Goal: Use online tool/utility: Utilize a website feature to perform a specific function

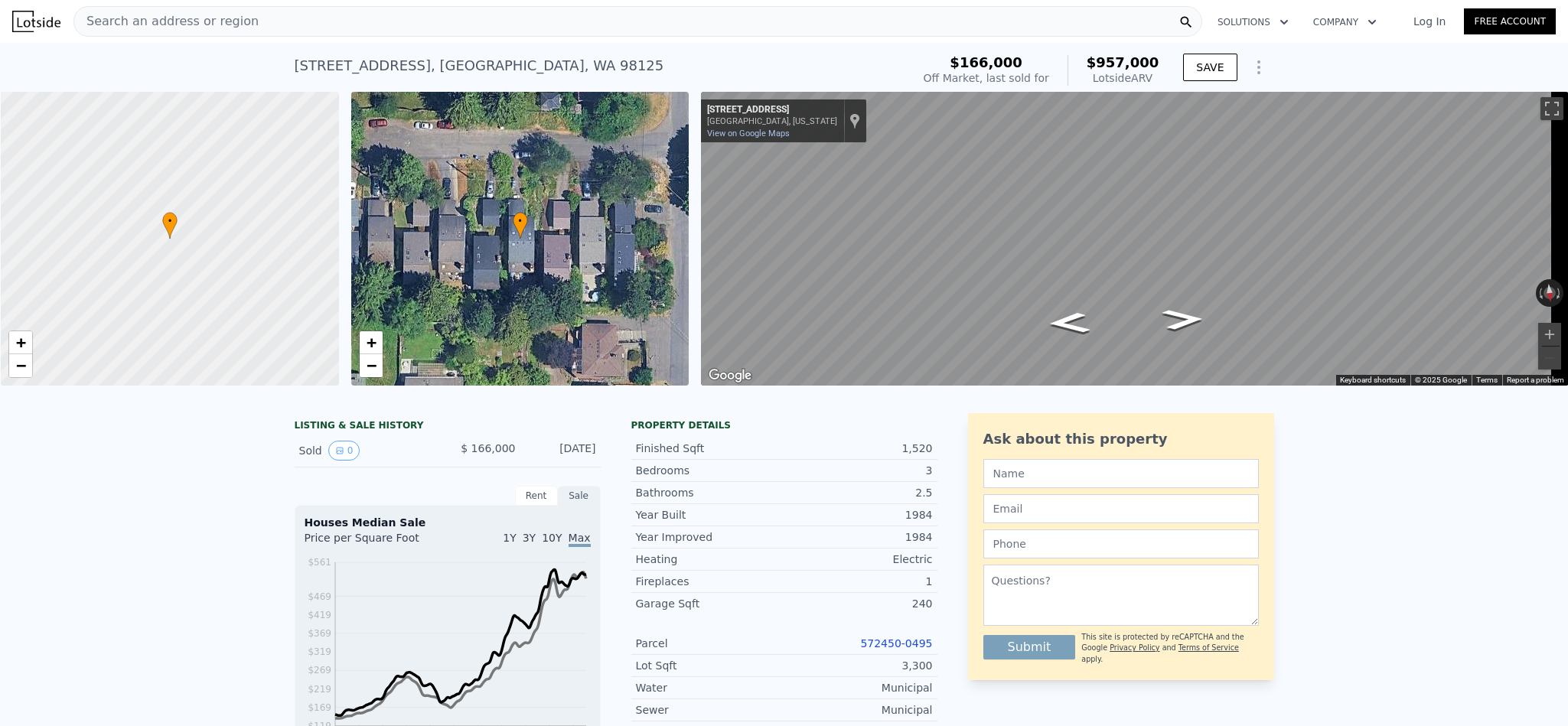
click at [242, 30] on div "Search an address or region" at bounding box center [638, 22] width 1129 height 31
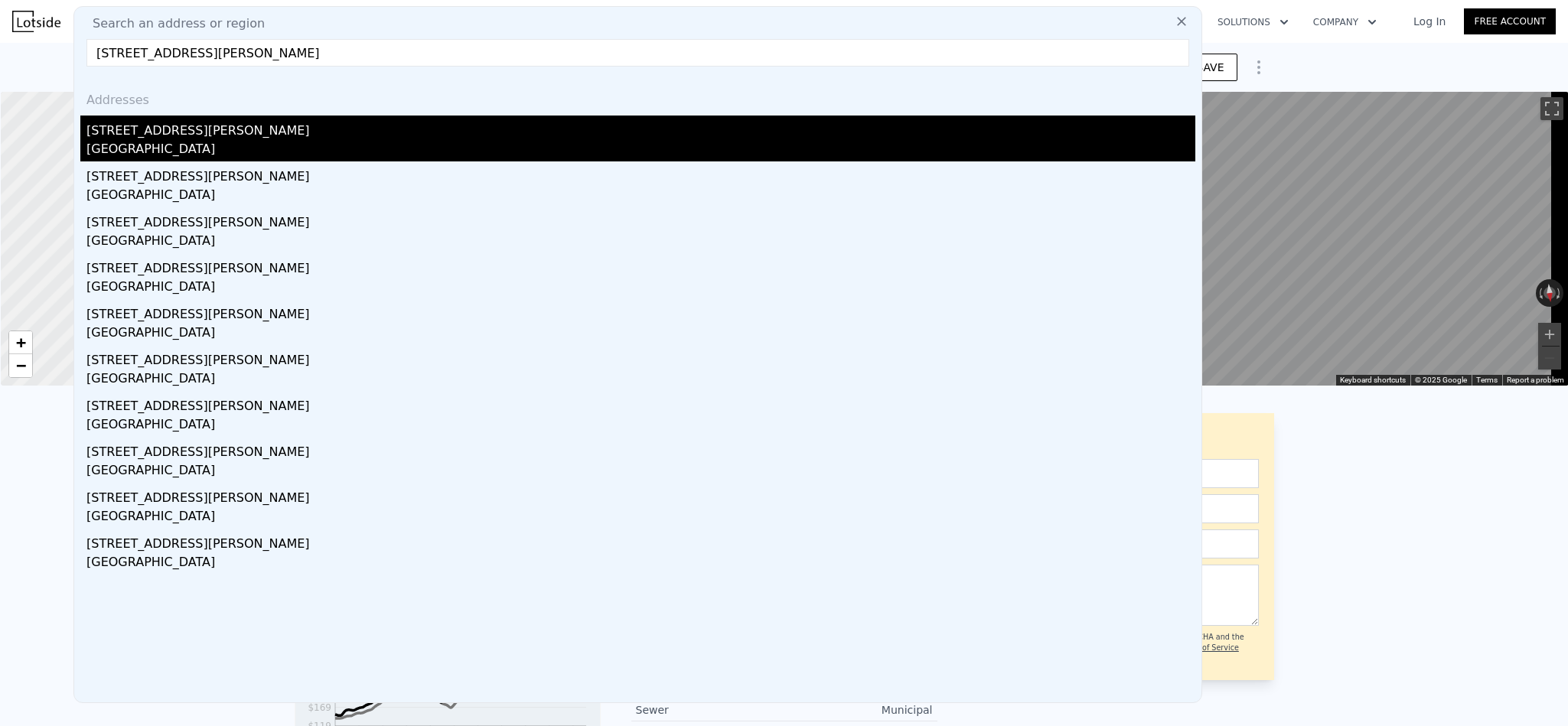
type input "[STREET_ADDRESS][PERSON_NAME]"
click at [165, 129] on div "[STREET_ADDRESS][PERSON_NAME]" at bounding box center [640, 128] width 1109 height 24
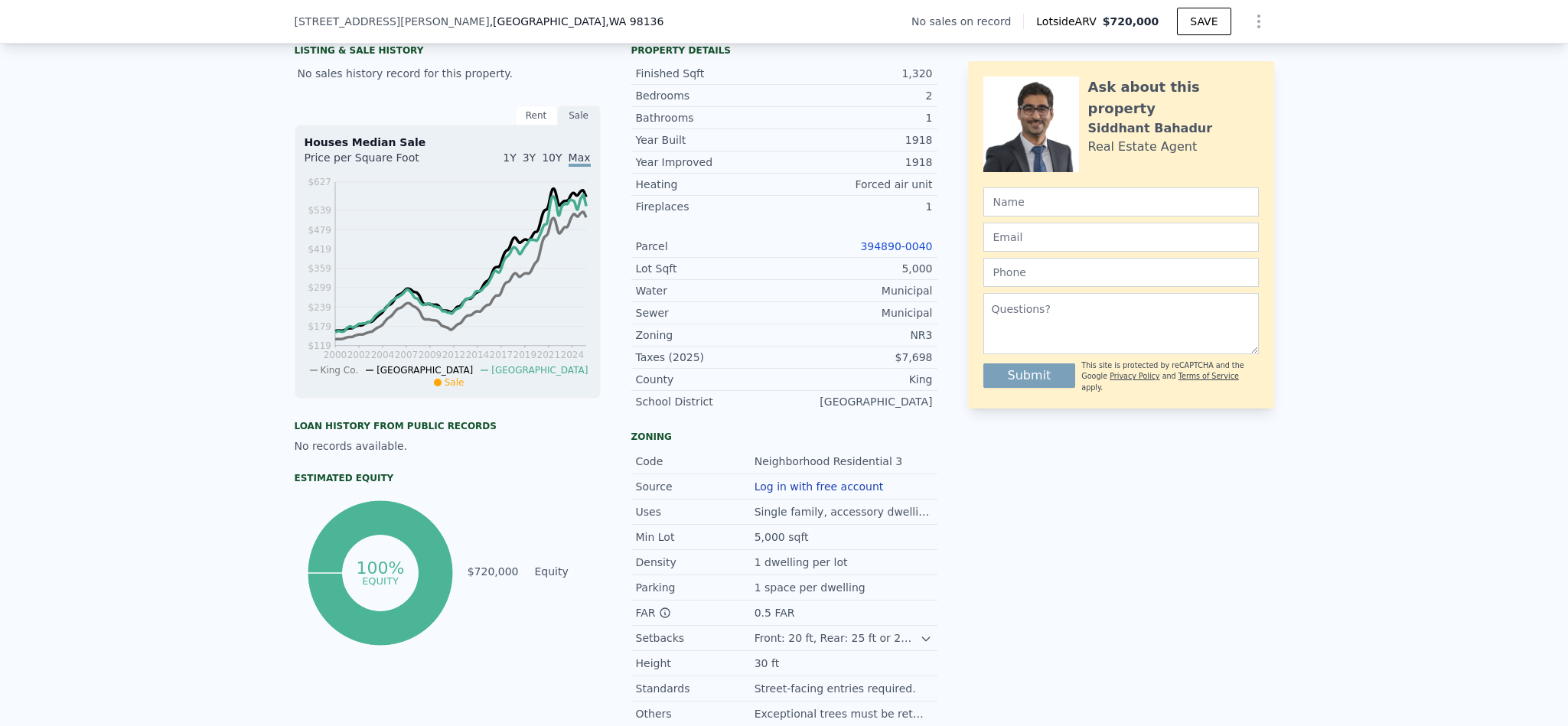
scroll to position [339, 0]
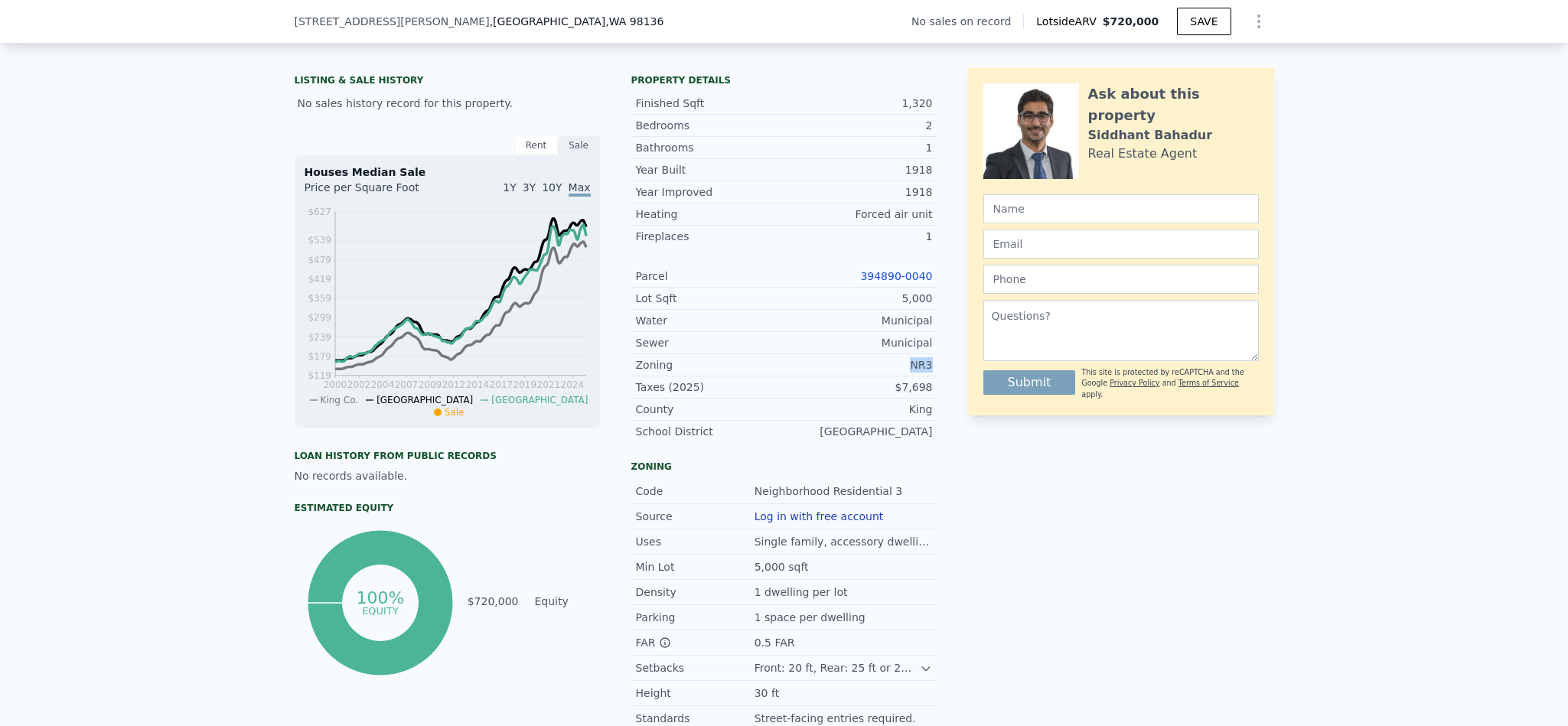
drag, startPoint x: 932, startPoint y: 384, endPoint x: 863, endPoint y: 384, distance: 69.0
click at [863, 384] on div "LISTING & SALE HISTORY No sales history record for this property. Rent Sale Ren…" at bounding box center [784, 411] width 979 height 687
copy div "NR3"
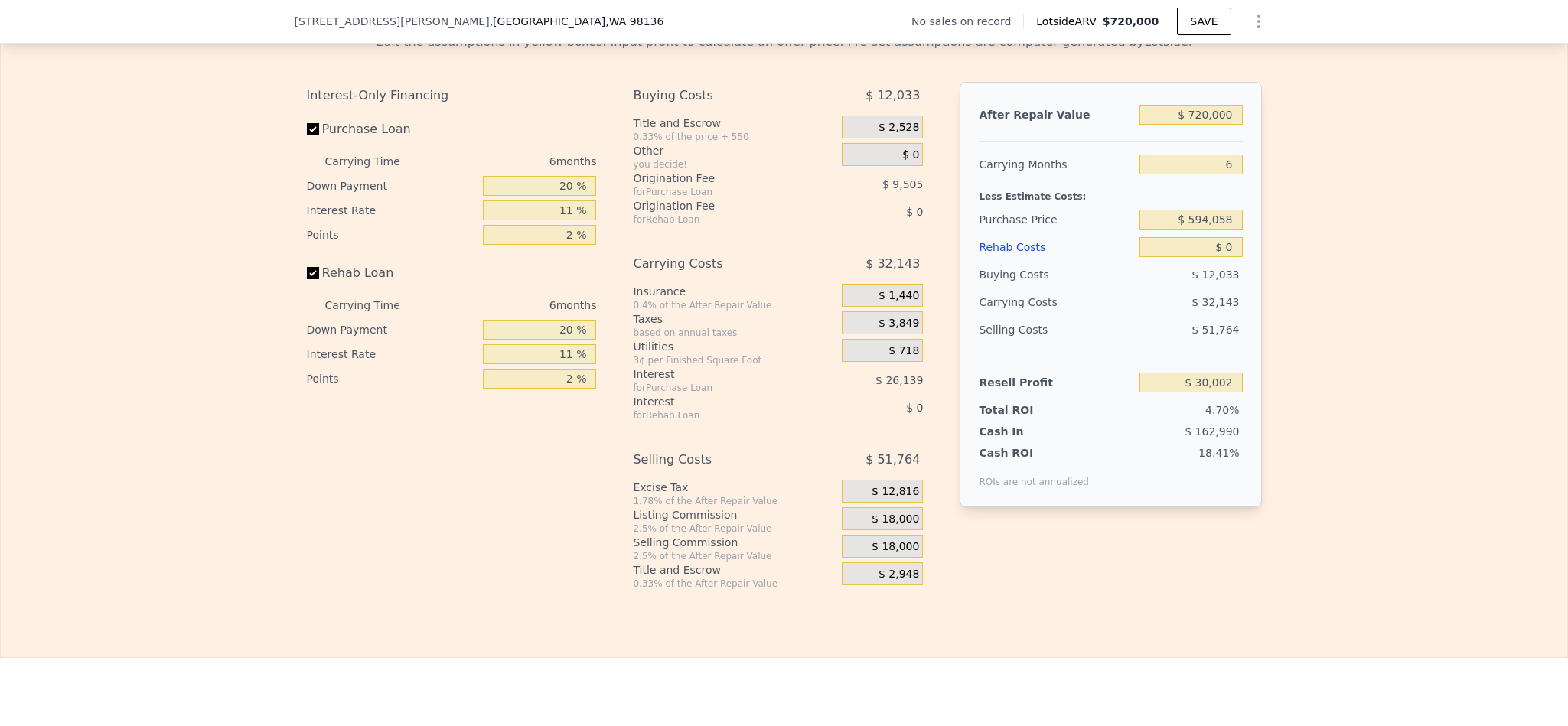
scroll to position [2289, 0]
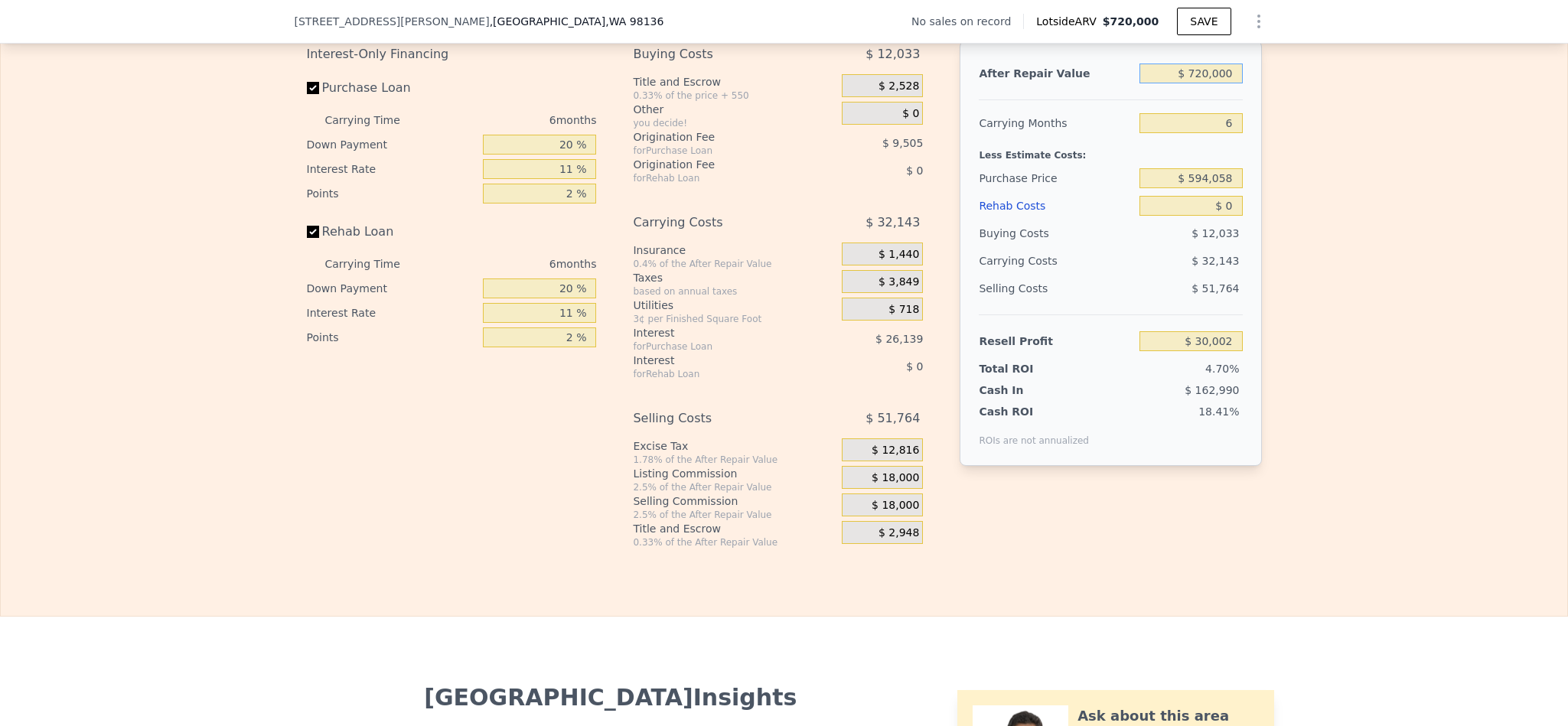
click at [1203, 83] on input "$ 720,000" at bounding box center [1190, 73] width 102 height 20
click at [1209, 188] on input "$ 594,058" at bounding box center [1190, 178] width 102 height 20
click at [1316, 406] on div "Edit the assumptions in yellow boxes. Input profit to calculate an offer price.…" at bounding box center [784, 263] width 1566 height 568
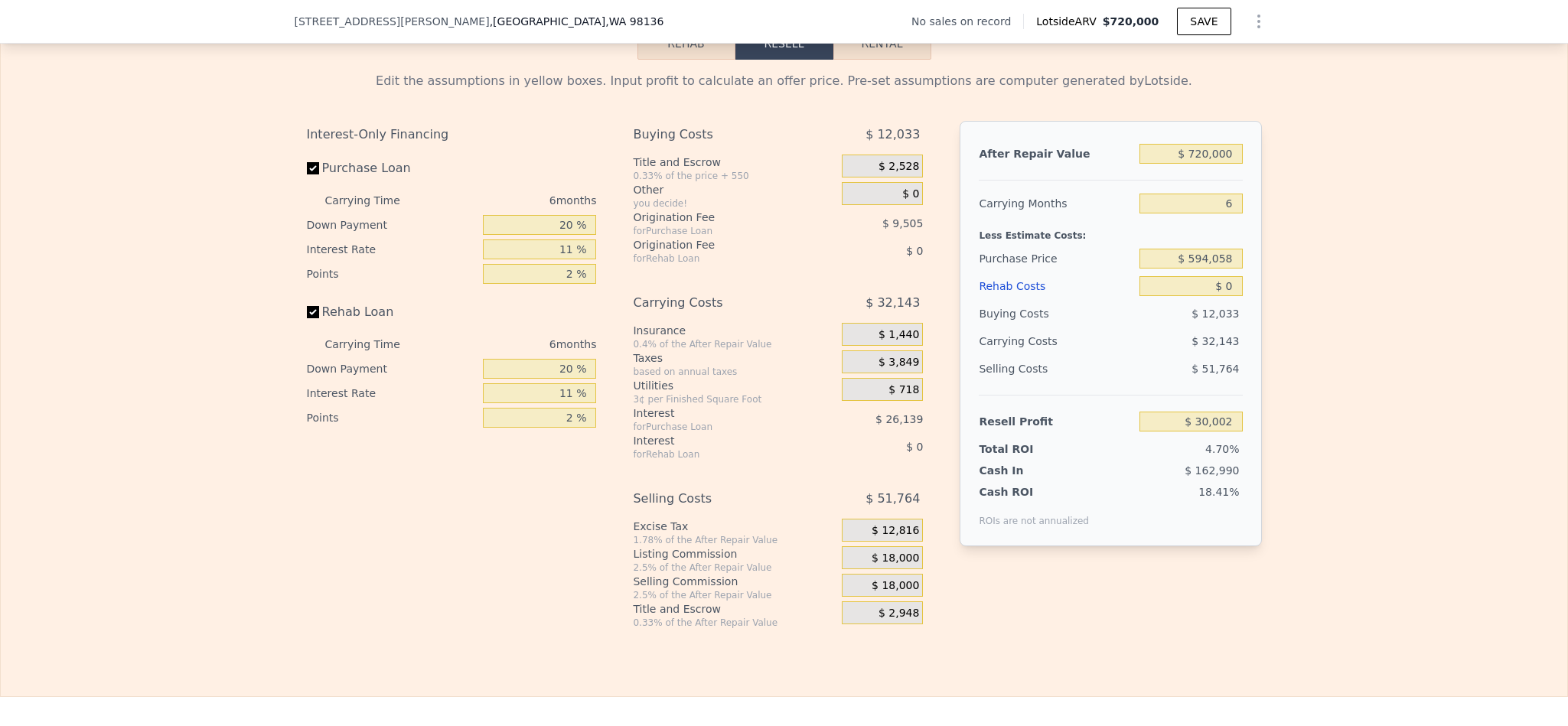
scroll to position [2174, 0]
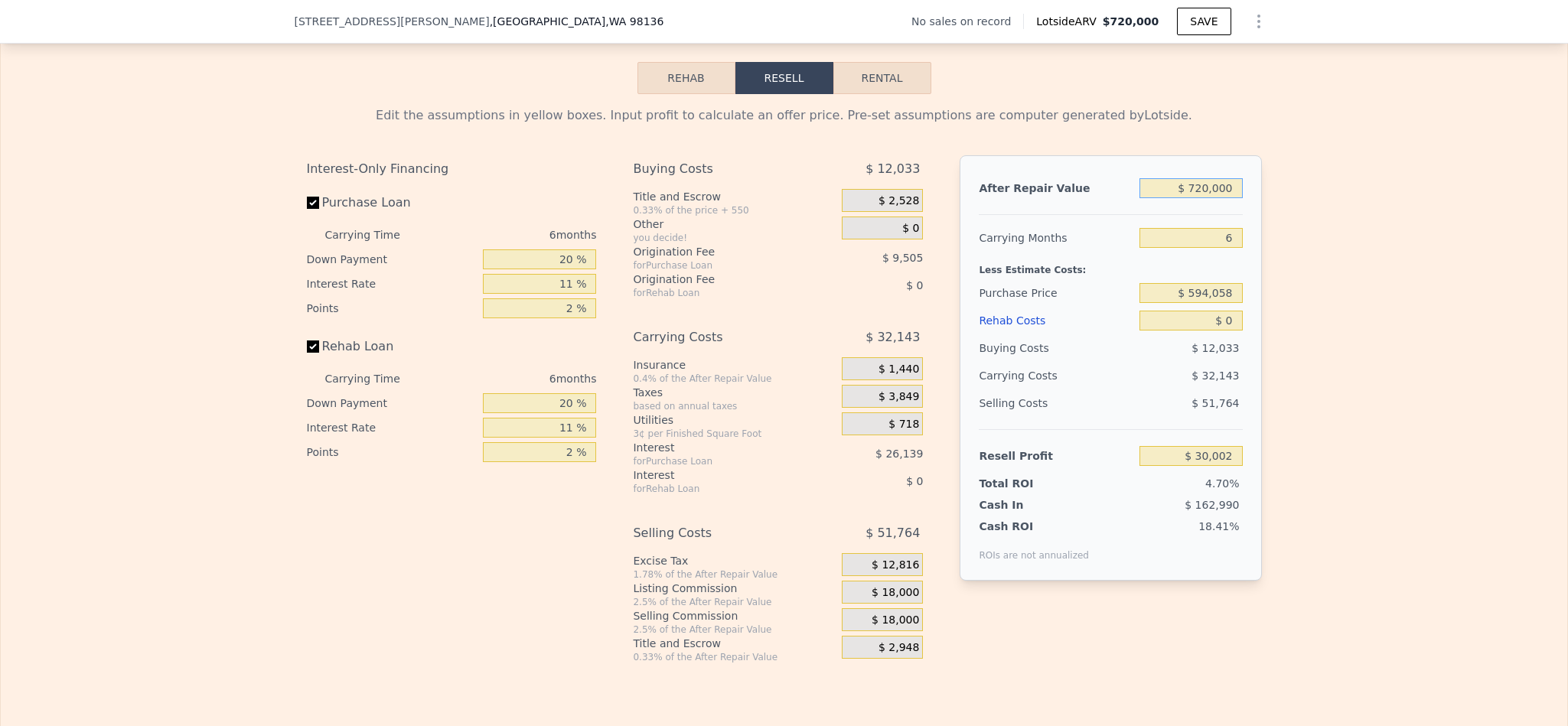
click at [1206, 198] on input "$ 720,000" at bounding box center [1190, 188] width 102 height 20
type input "$ 950"
type input "-$ 637,255"
type input "$ 9,500"
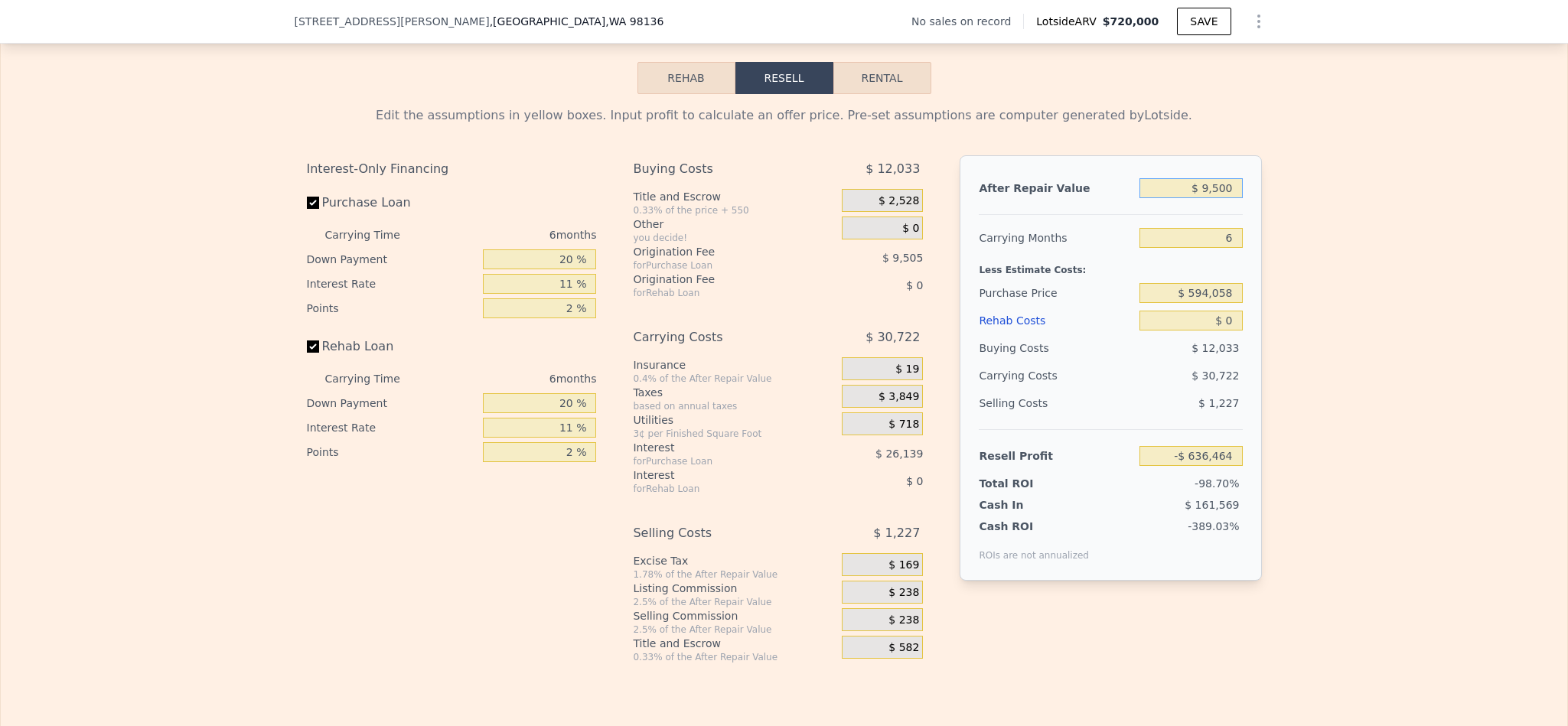
type input "-$ 628,540"
type input "$ 95,000"
type input "-$ 549,291"
type input "$ 950,000"
type input "$ 243,182"
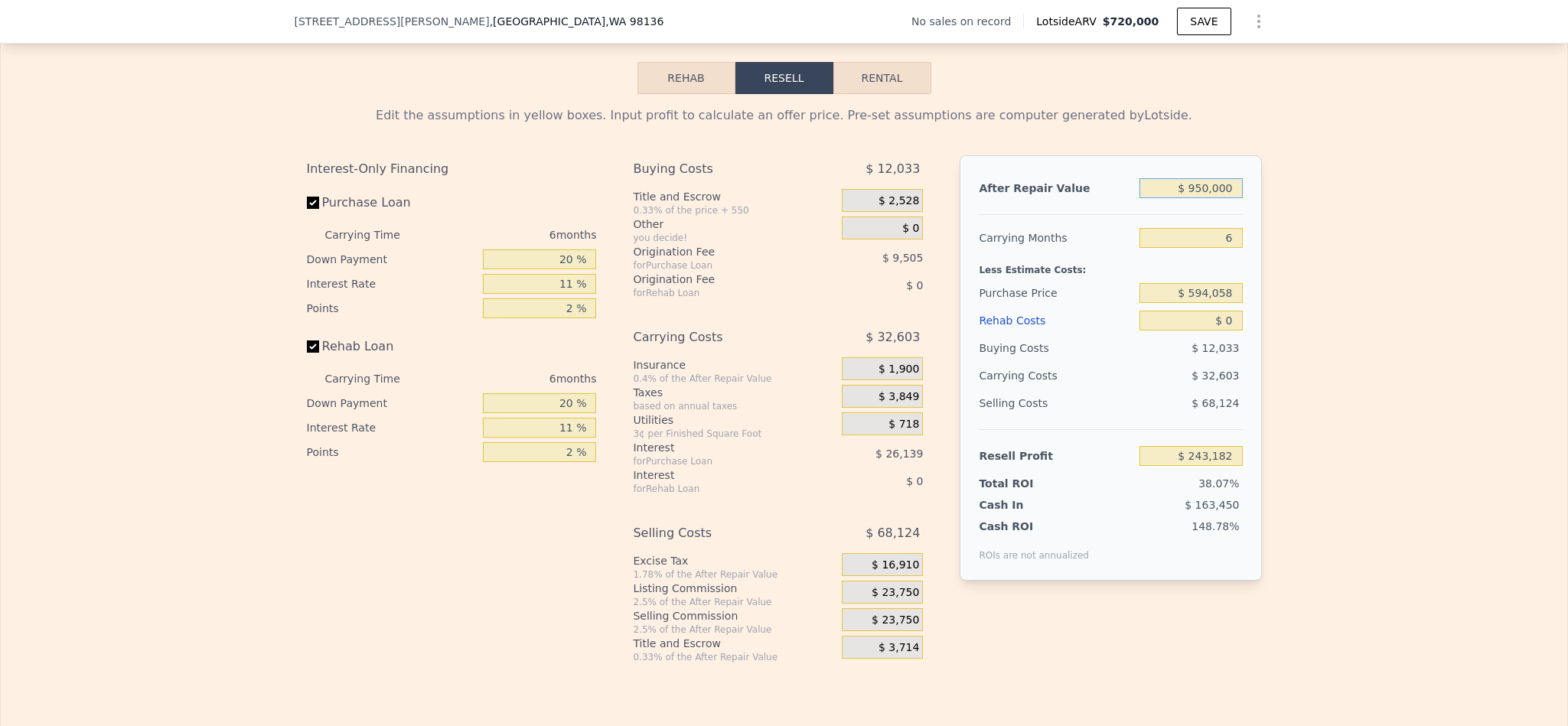
type input "$ 950,000"
type input "$ 770,000"
type input "$ 56,093"
type input "$ 1"
type input "$ 56,092"
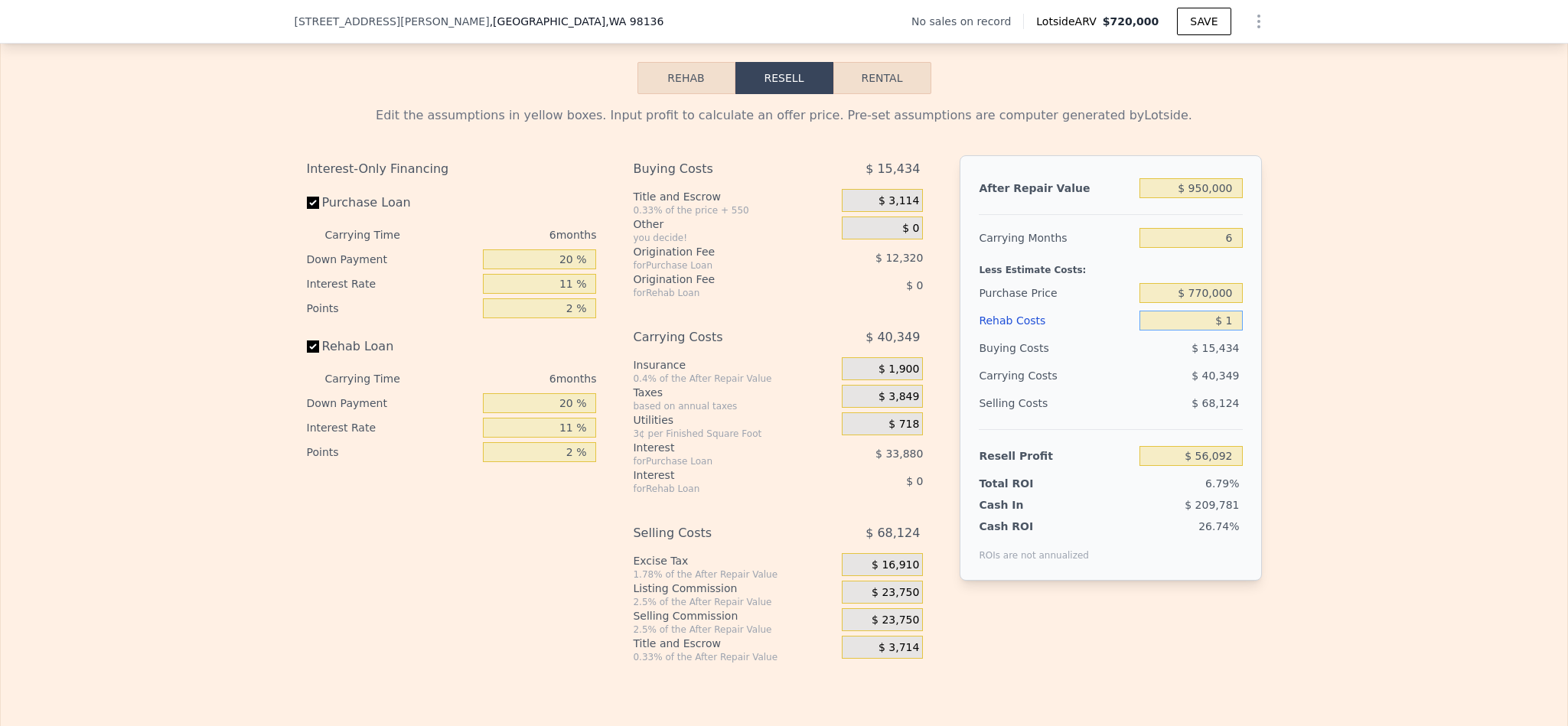
type input "$ 16"
type input "$ 56,077"
type input "$ 165"
type input "$ 55,919"
type input "$ 1,650"
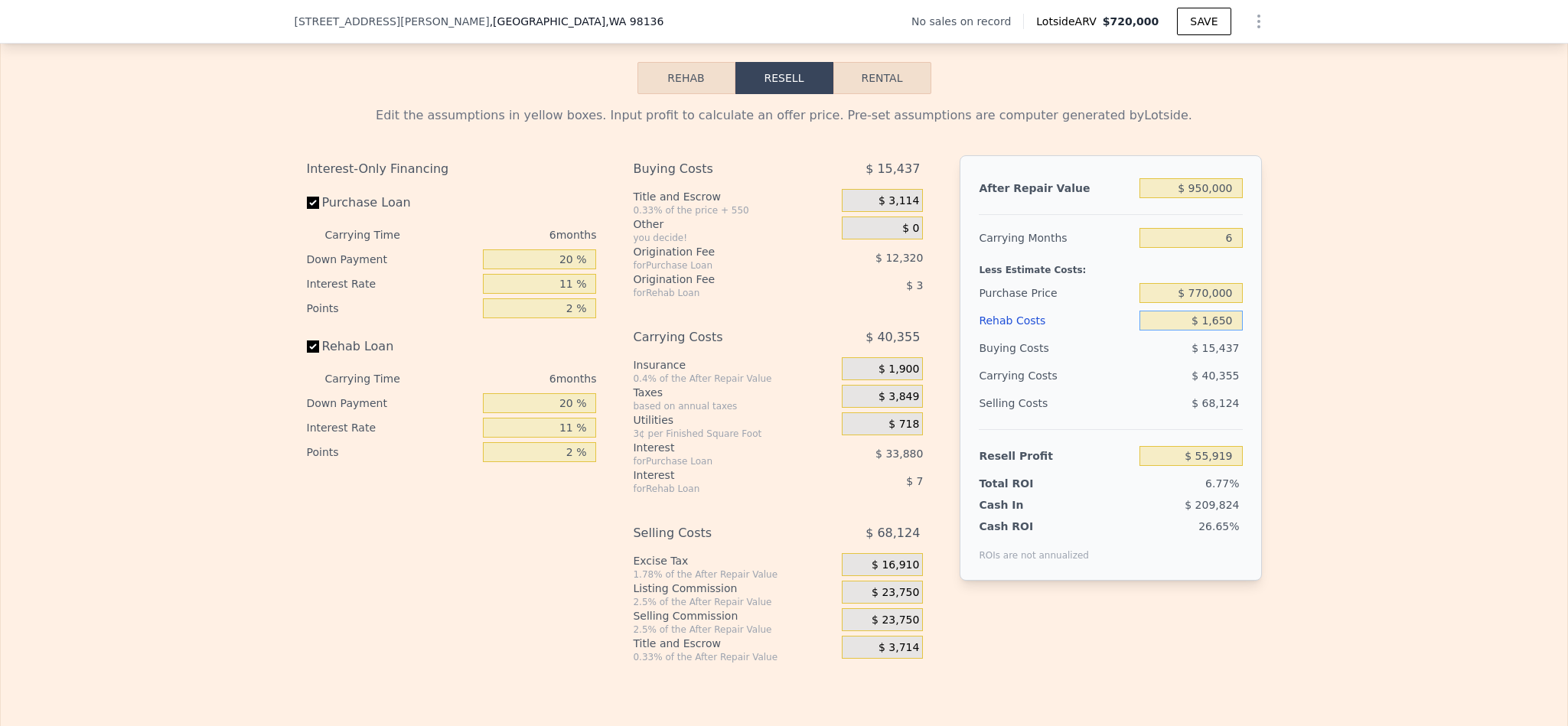
type input "$ 54,345"
type input "$ 16,500"
type input "$ 38,603"
type input "$ 165,000"
type input "-$ 118,807"
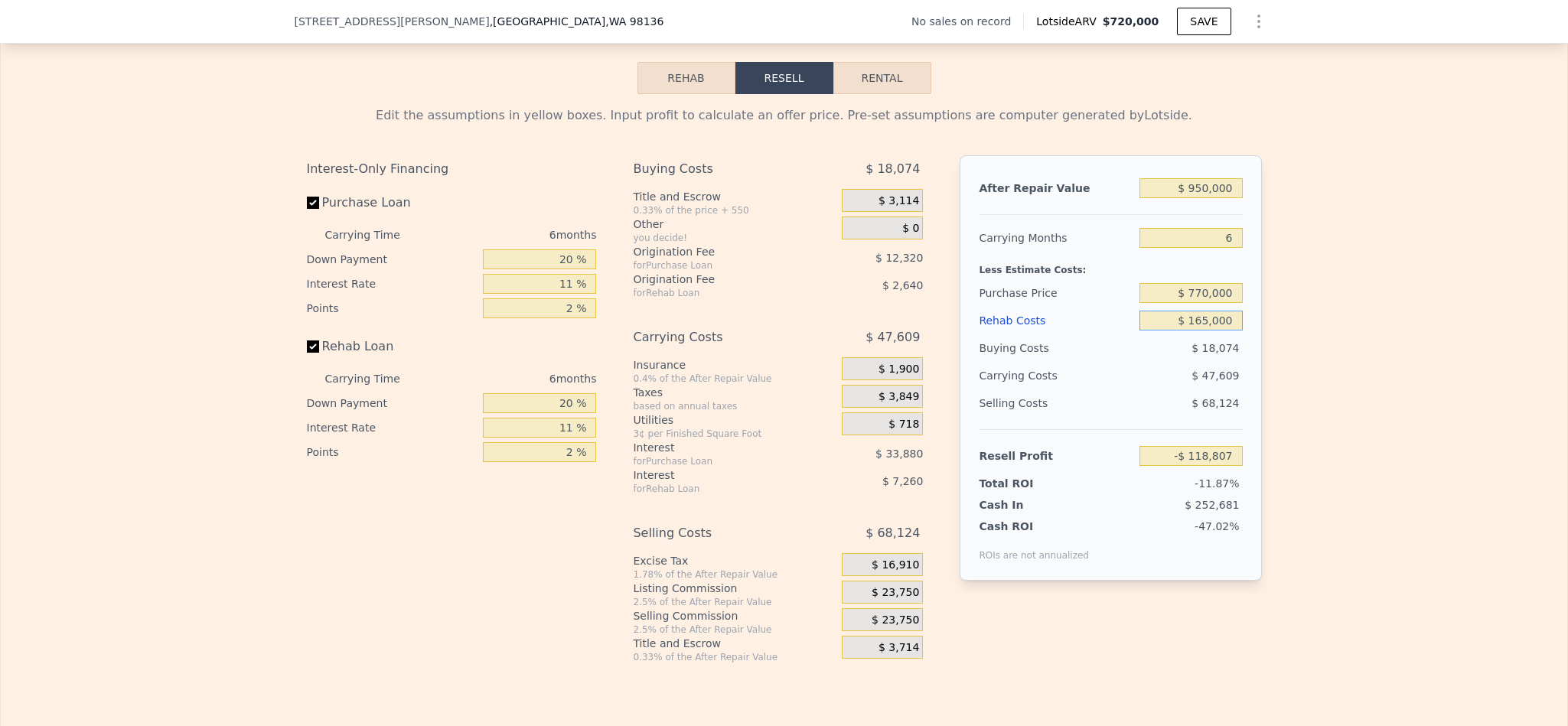
type input "$ 165,000"
click at [1302, 202] on div "Edit the assumptions in yellow boxes. Input profit to calculate an offer price.…" at bounding box center [784, 378] width 1566 height 568
drag, startPoint x: 1224, startPoint y: 285, endPoint x: 1167, endPoint y: 281, distance: 57.1
click at [1169, 248] on input "6" at bounding box center [1190, 238] width 102 height 20
type input "4"
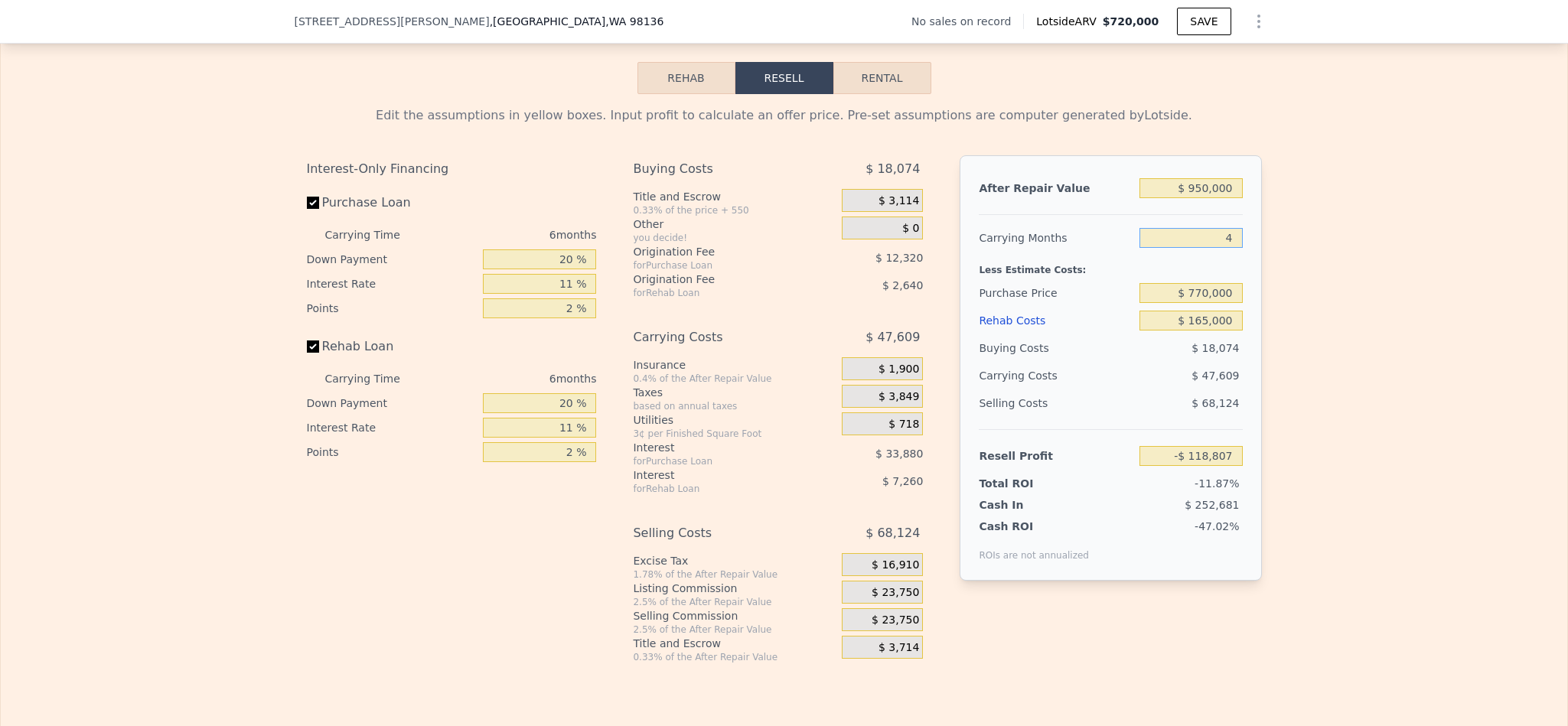
type input "-$ 102,937"
type input "4"
click at [1400, 301] on div "Edit the assumptions in yellow boxes. Input profit to calculate an offer price.…" at bounding box center [784, 378] width 1566 height 568
click at [1197, 330] on input "$ 165,000" at bounding box center [1190, 320] width 102 height 20
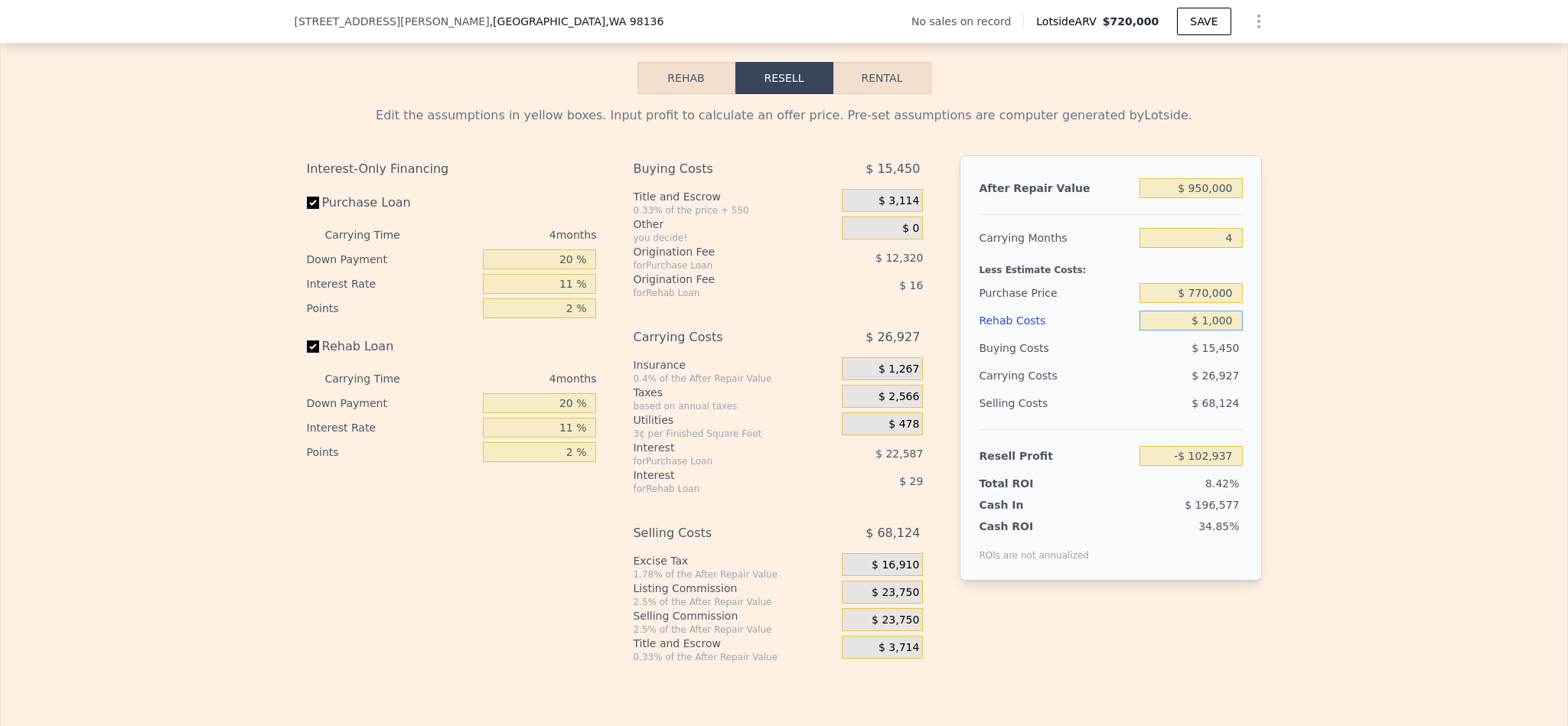
type input "$ 10,000"
type input "$ 59,091"
type input "$ 100,000"
type input "-$ 34,989"
type input "$ 100,000"
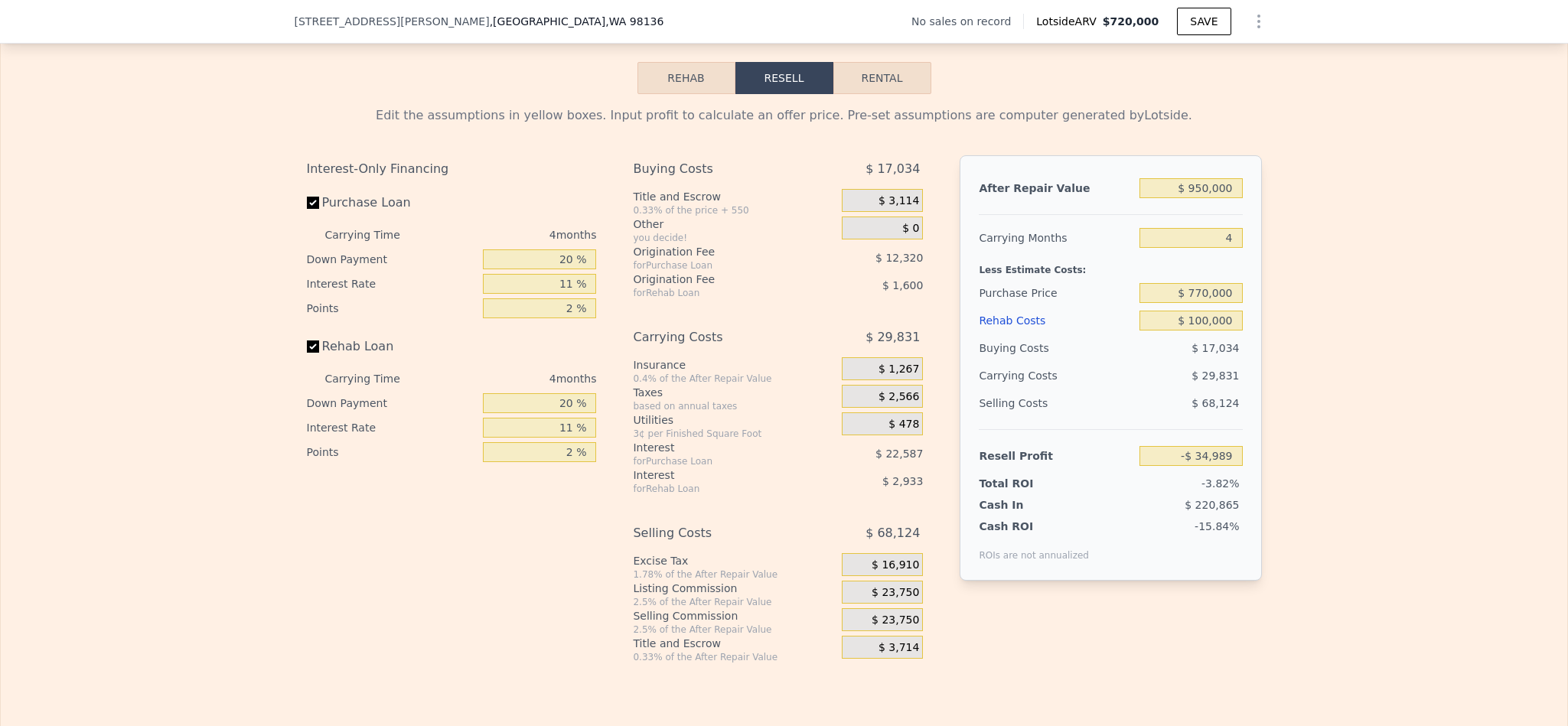
click at [1352, 315] on div "Edit the assumptions in yellow boxes. Input profit to calculate an offer price.…" at bounding box center [784, 378] width 1566 height 568
click at [1206, 198] on input "$ 950,000" at bounding box center [1190, 188] width 102 height 20
type input "$ 12"
type input "-$ 916,136"
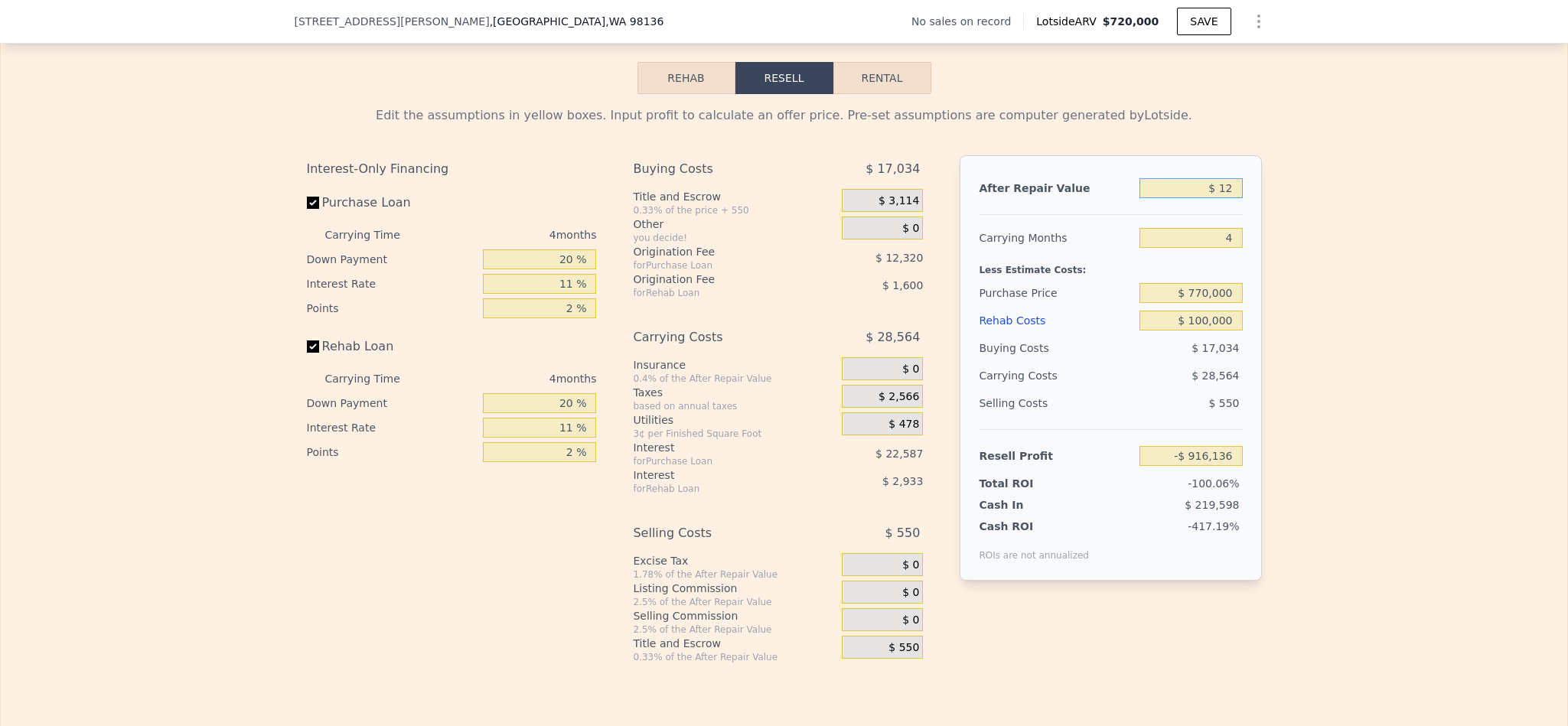
type input "$ 120"
type input "-$ 916,036"
type input "$ 120,000"
type input "-$ 804,844"
type input "$ 720,000"
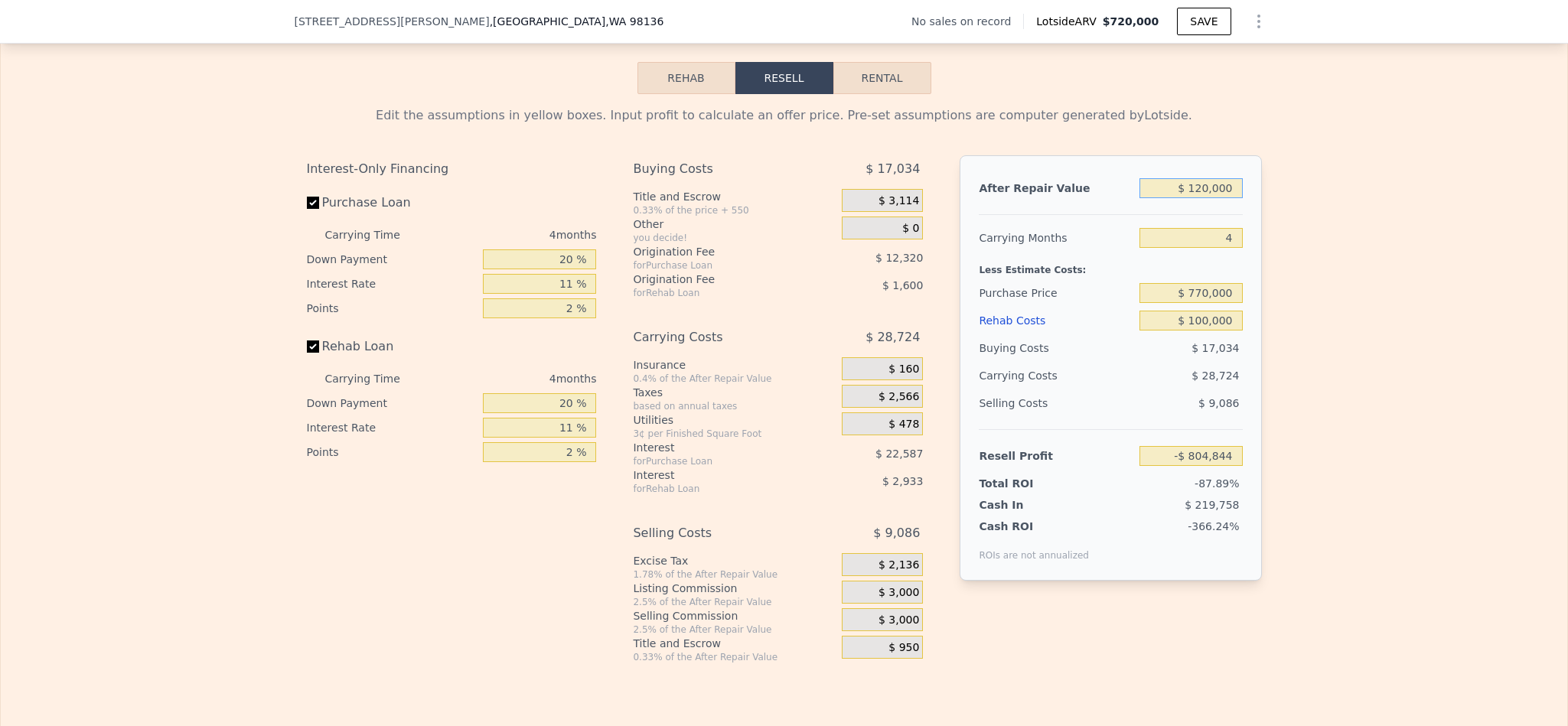
type input "6"
type input "$ 0"
type input "$ 30,002"
type input "$ 7,200,000"
type input "$ 6,036,120"
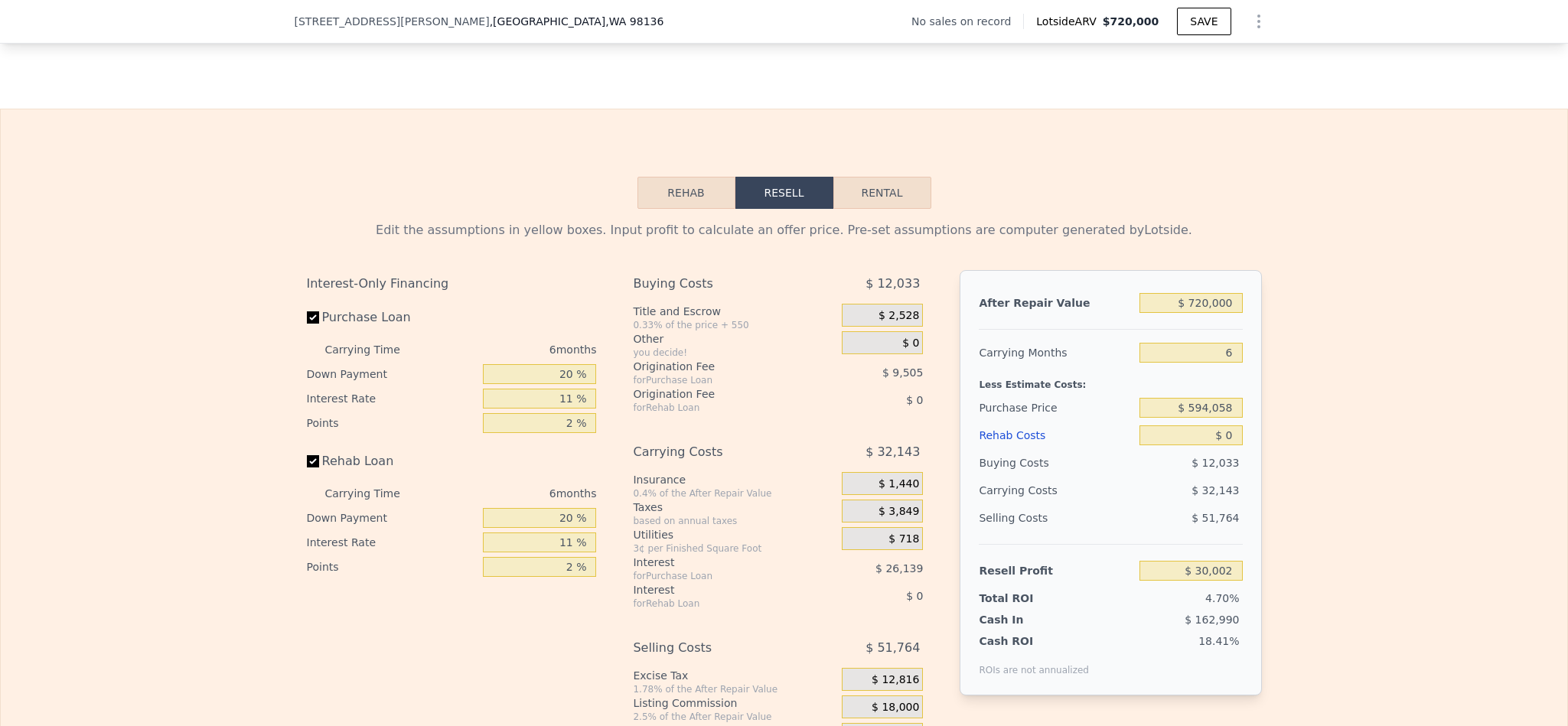
scroll to position [2289, 0]
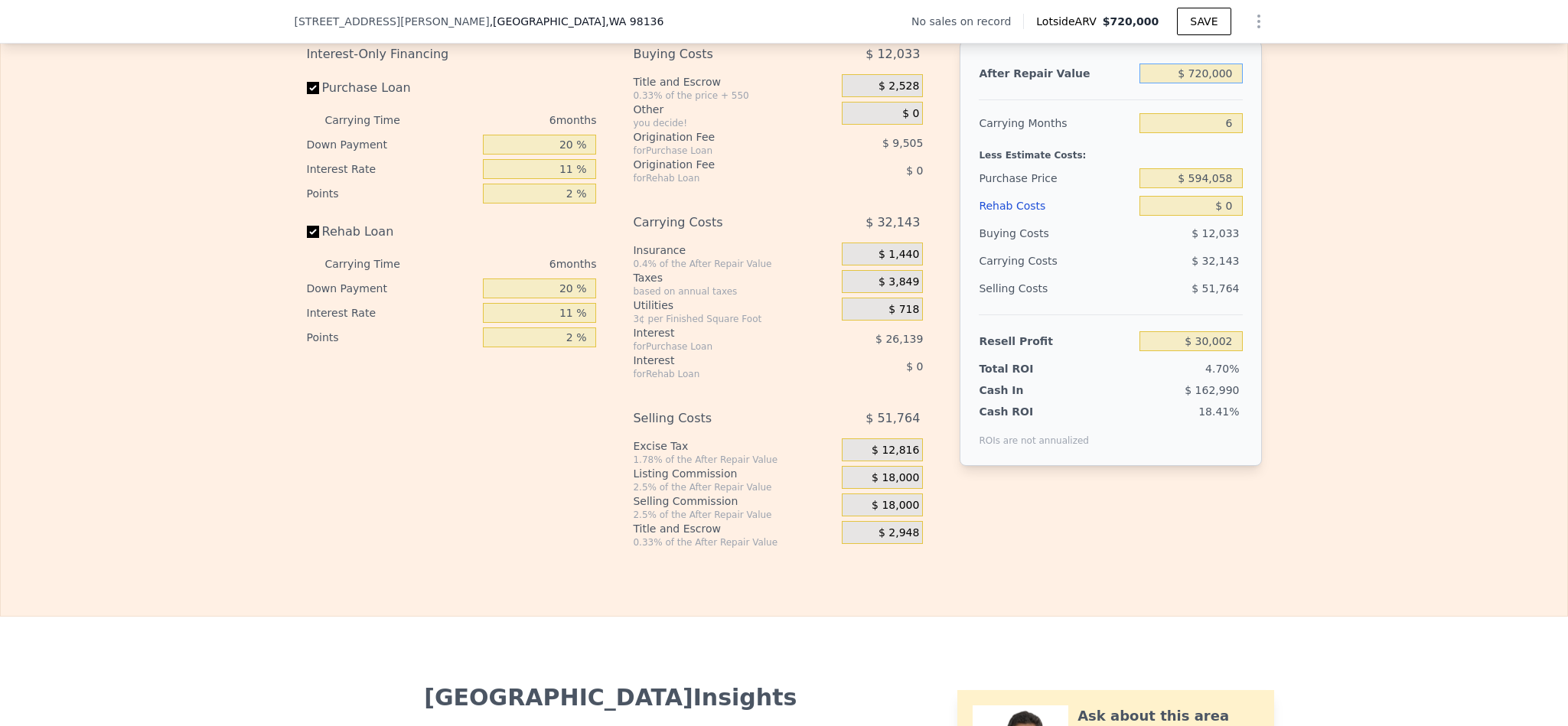
click at [1206, 83] on input "$ 720,000" at bounding box center [1190, 73] width 102 height 20
type input "$ 12"
type input "-$ 637,332"
type input "$ 120"
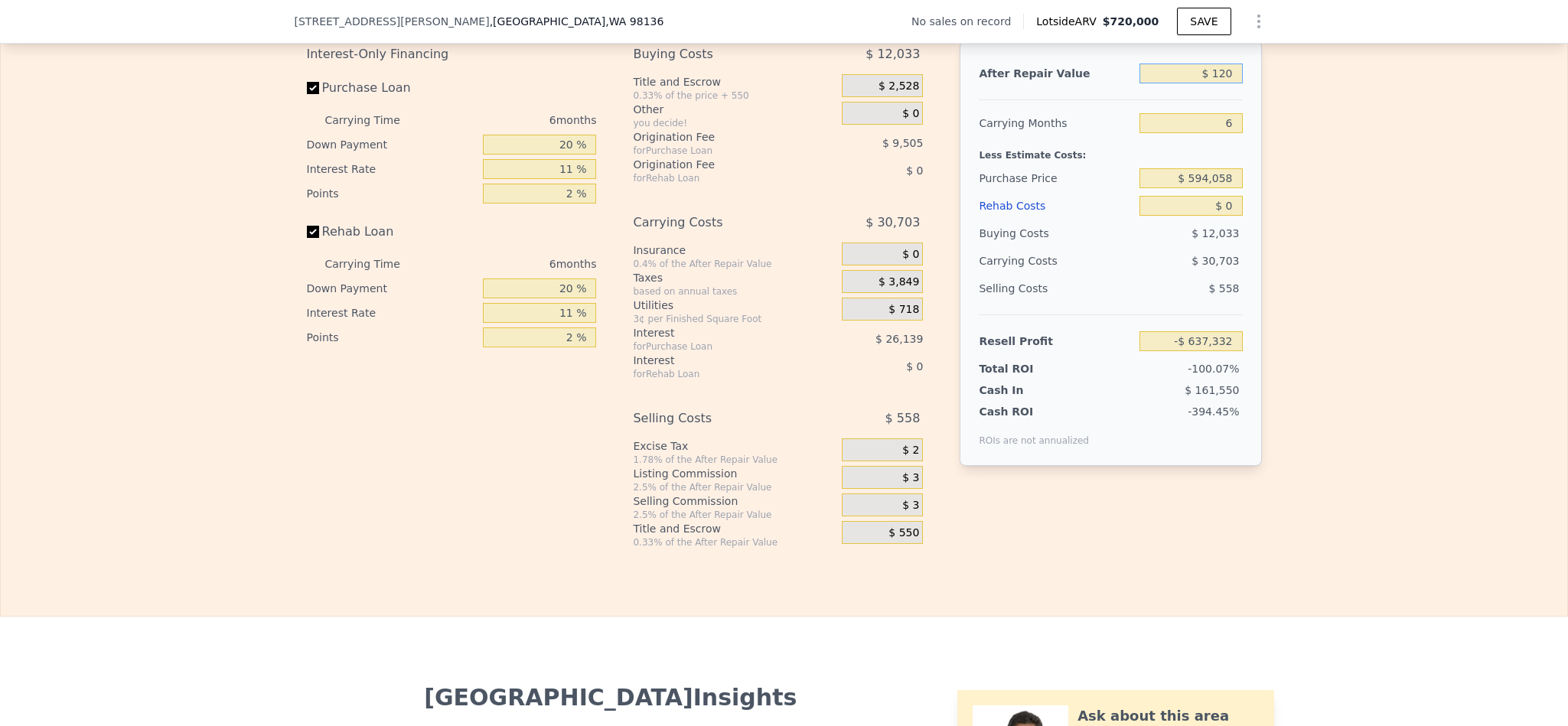
type input "-$ 637,232"
type input "$ 1,200"
type input "-$ 636,231"
type input "$ 12,000"
type input "-$ 626,222"
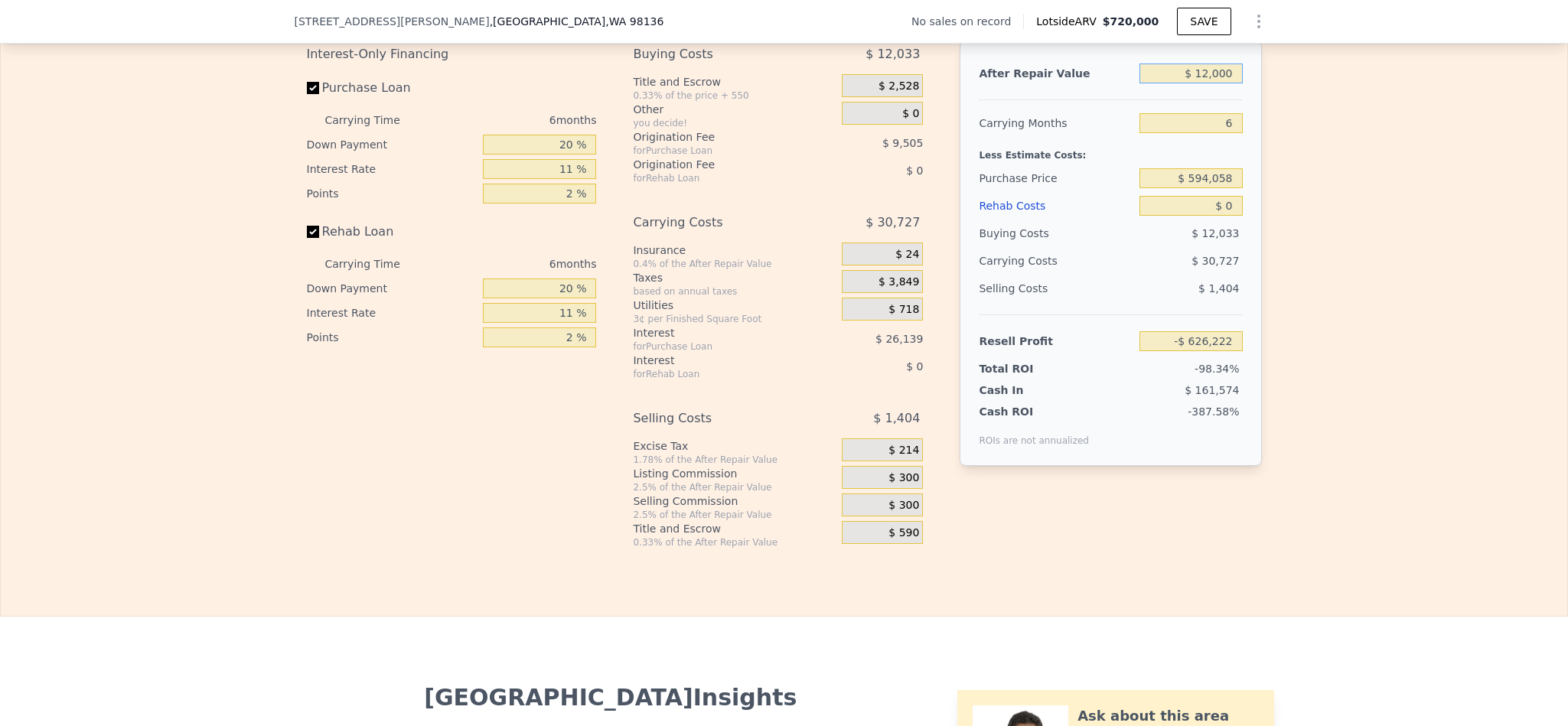
type input "$ 120,000"
type input "-$ 526,120"
type input "$ 1,200,000"
type input "$ 474,900"
type input "$ 1,200,000"
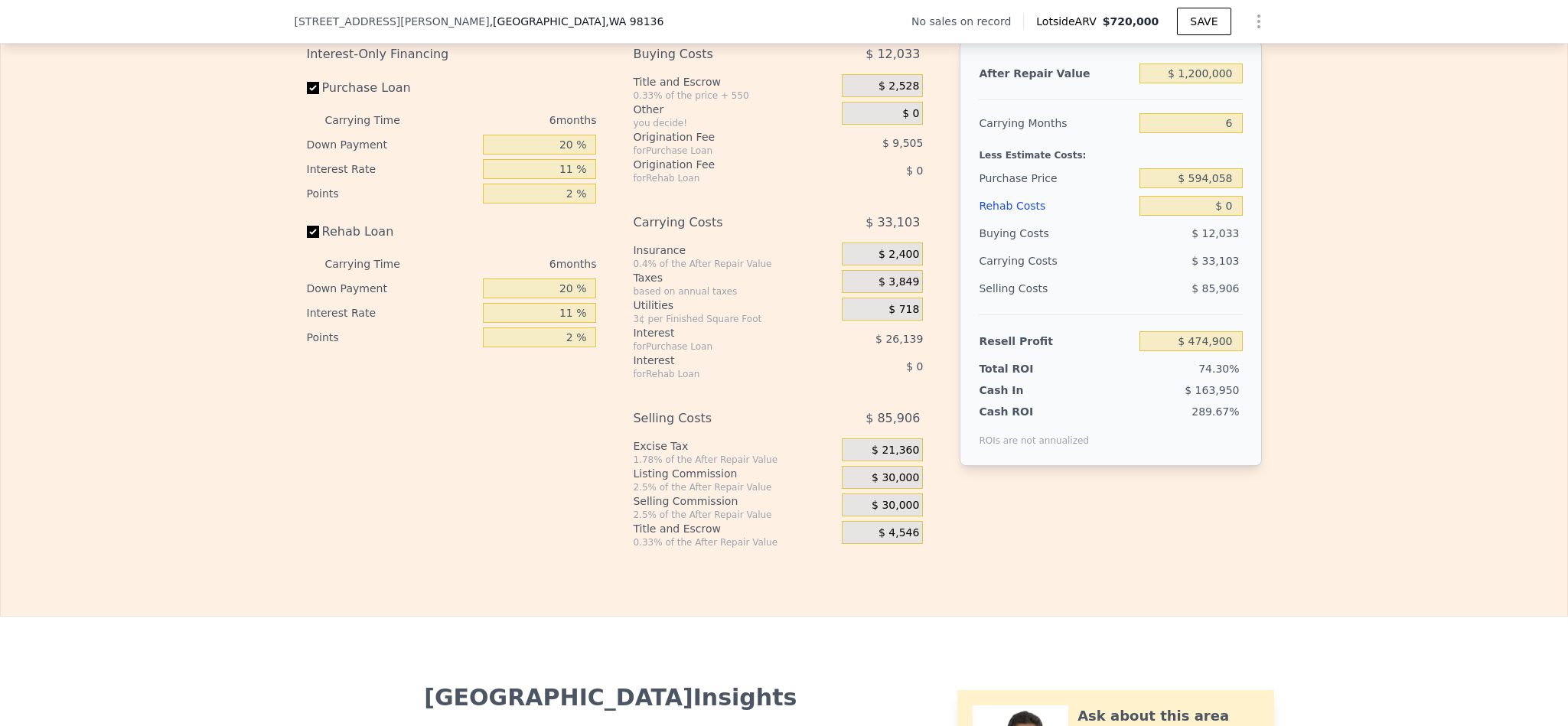
click at [1371, 229] on div "Edit the assumptions in yellow boxes. Input profit to calculate an offer price.…" at bounding box center [784, 263] width 1566 height 568
click at [1215, 188] on input "$ 594,058" at bounding box center [1190, 178] width 102 height 20
type input "$ 770,000"
click at [1376, 207] on div "Edit the assumptions in yellow boxes. Input profit to calculate an offer price.…" at bounding box center [784, 263] width 1566 height 568
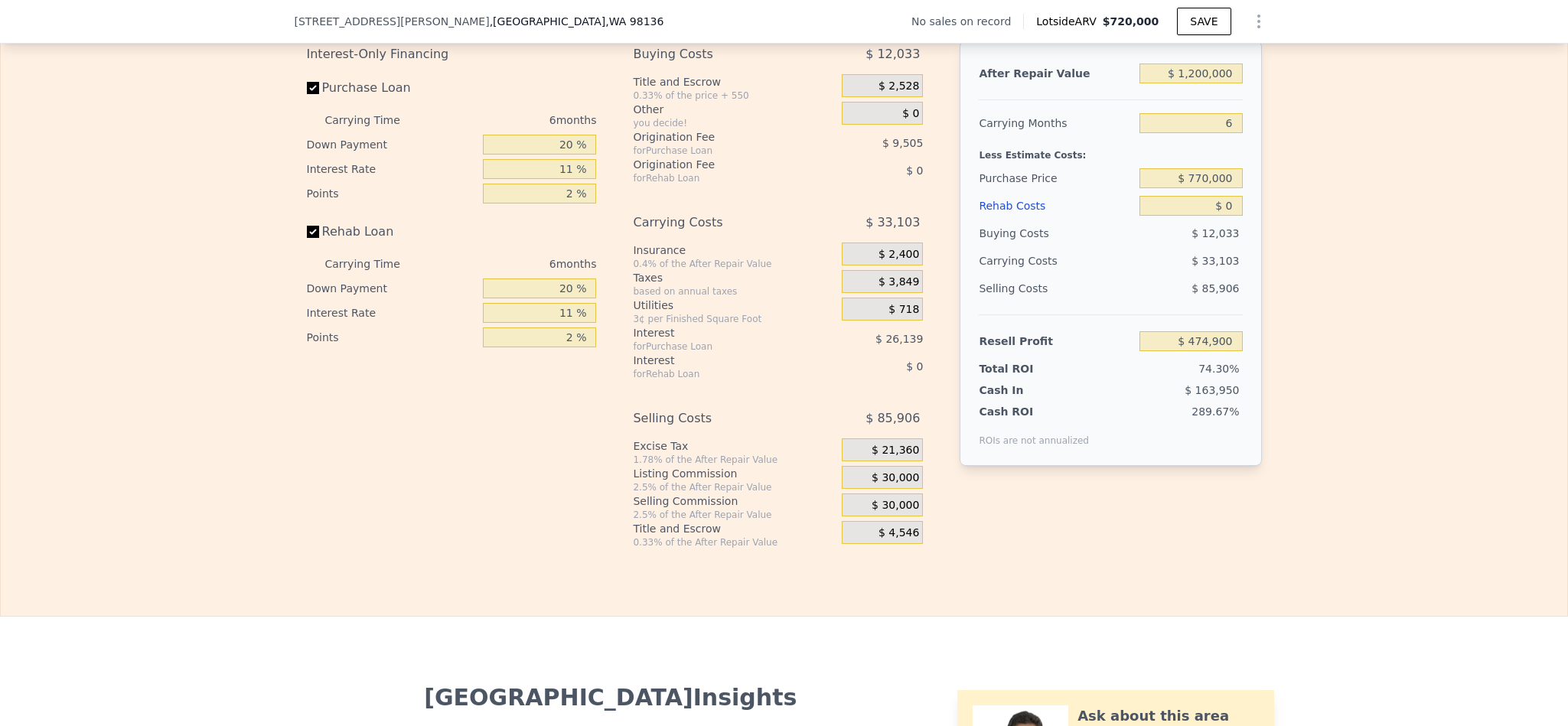
type input "$ 287,811"
click at [1224, 215] on input "$ 0" at bounding box center [1190, 205] width 102 height 20
type input "$ 2"
type input "$ 287,809"
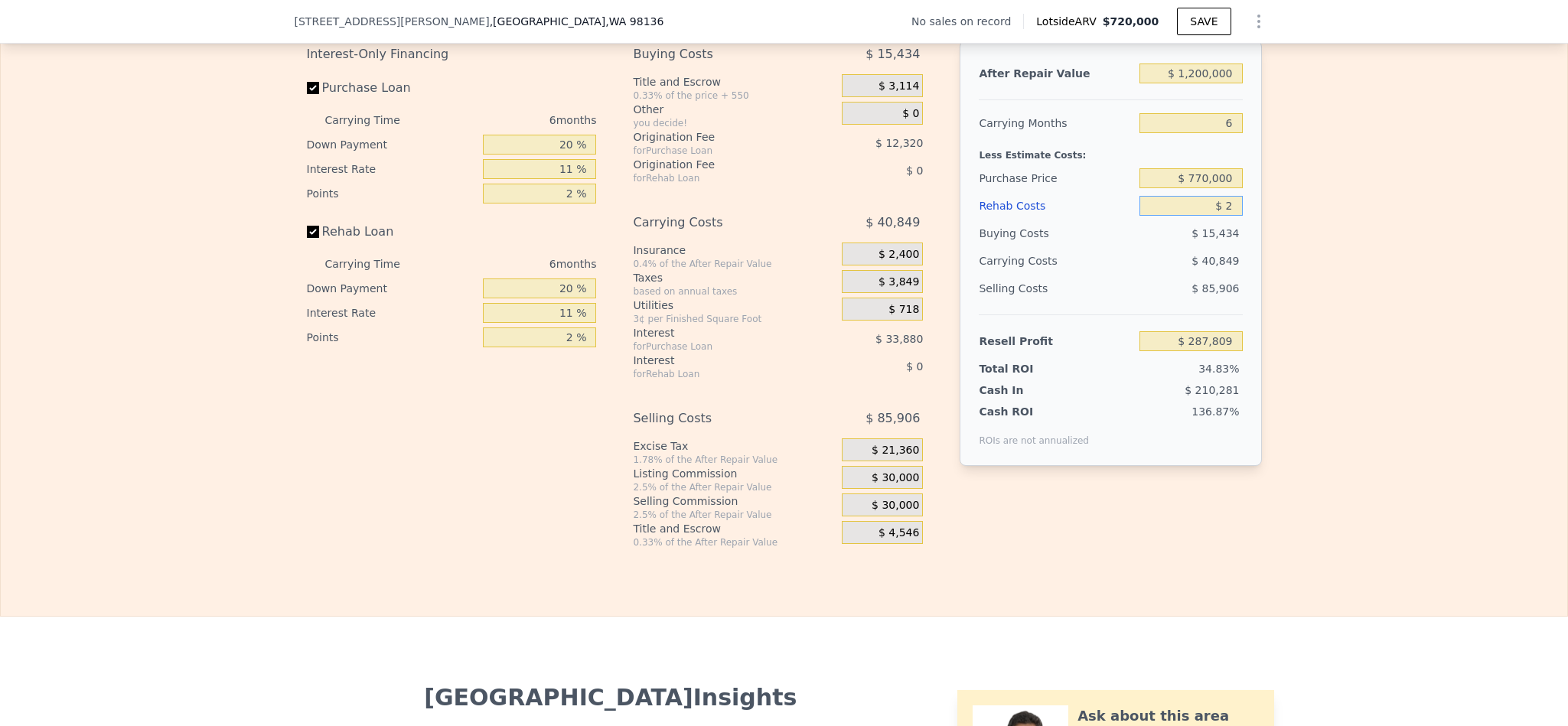
type input "$ 20"
type input "$ 287,791"
type input "$ 200"
type input "$ 287,602"
type input "$ 2,000"
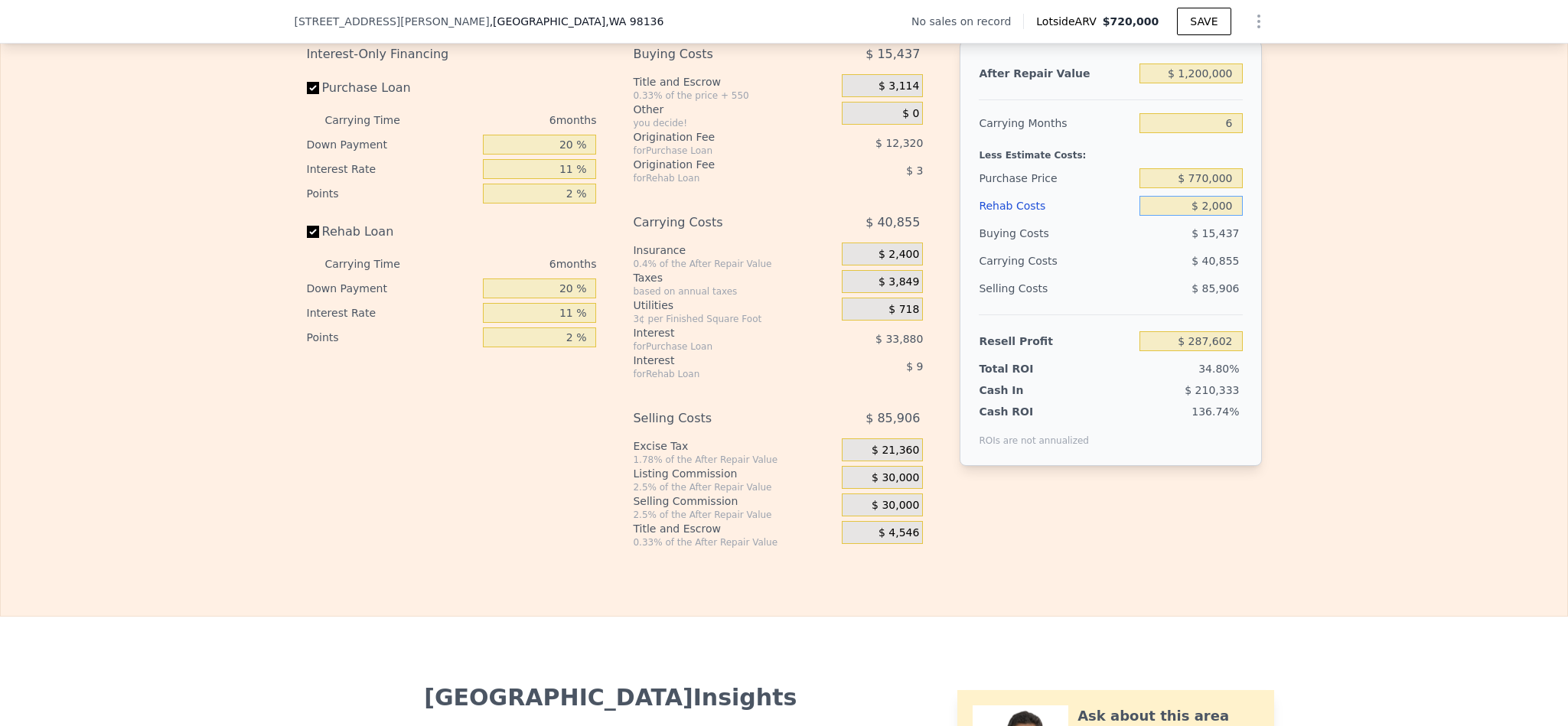
type input "$ 285,689"
type input "$ 20,000"
type input "$ 266,609"
type input "$ 200,000"
type input "$ 75,809"
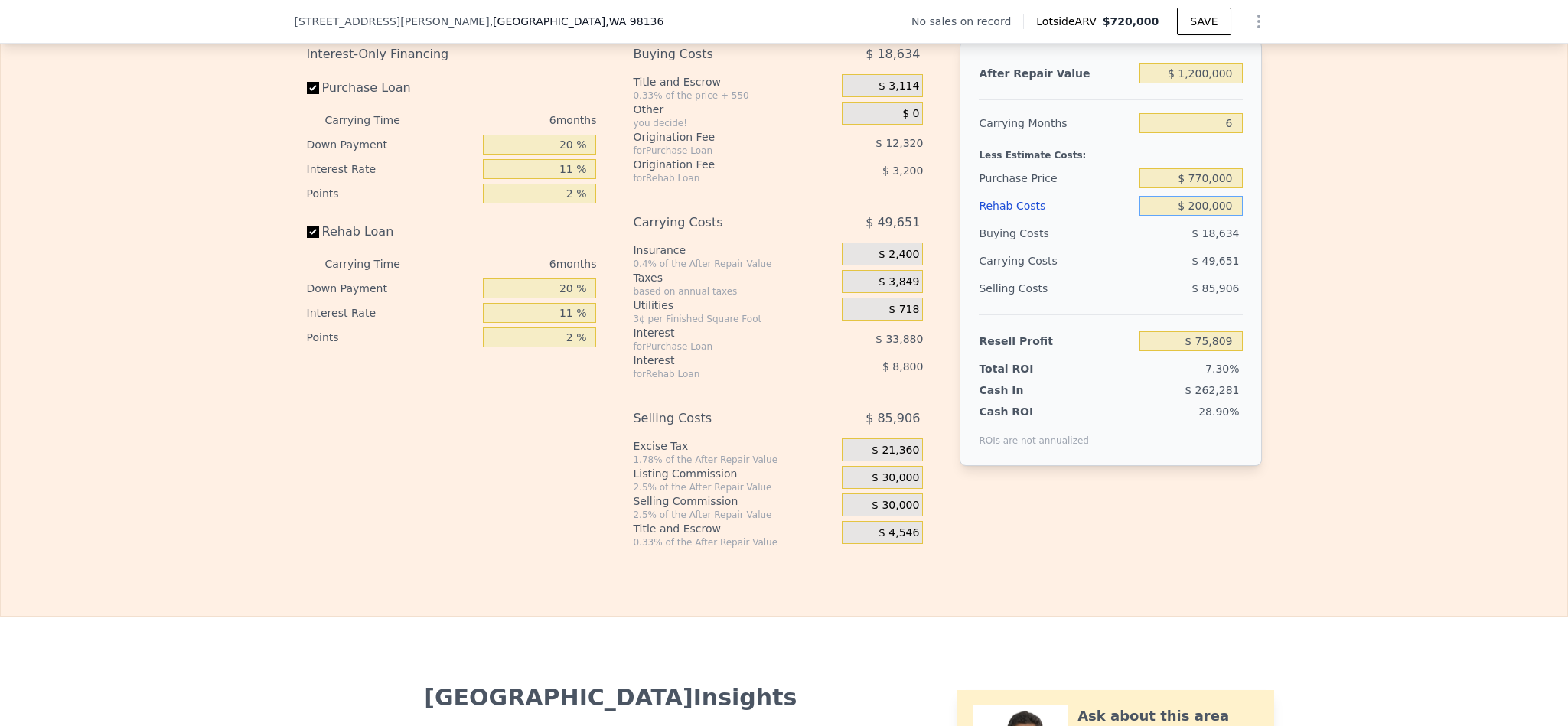
type input "$ 200,000"
click at [1405, 337] on div "Edit the assumptions in yellow boxes. Input profit to calculate an offer price.…" at bounding box center [784, 263] width 1566 height 568
drag, startPoint x: 563, startPoint y: 182, endPoint x: 490, endPoint y: 182, distance: 73.0
click at [490, 155] on input "20 %" at bounding box center [539, 145] width 113 height 20
type input "10 %"
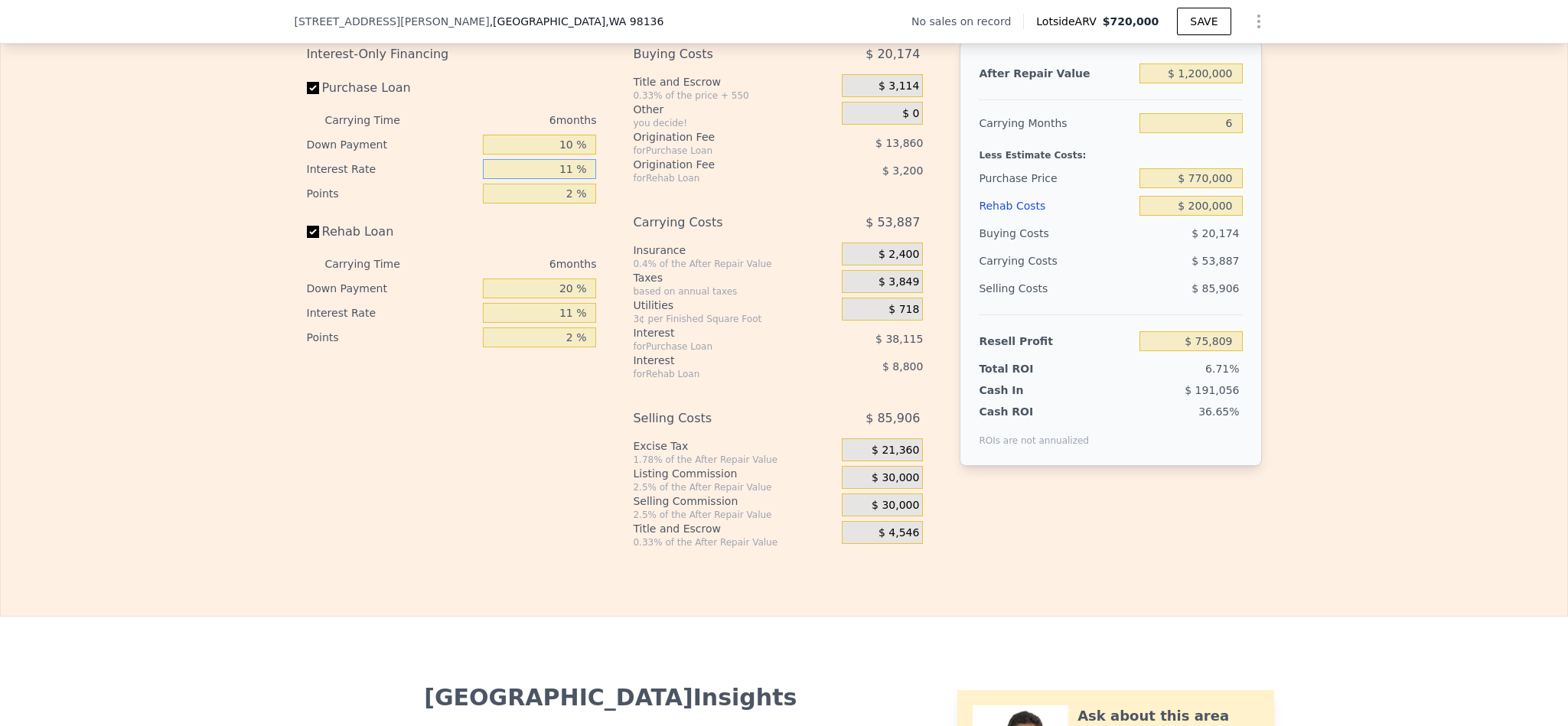
type input "$ 70,033"
type input "1 %"
type input "$ 104,683"
type input "10. %"
type input "$ 73,501"
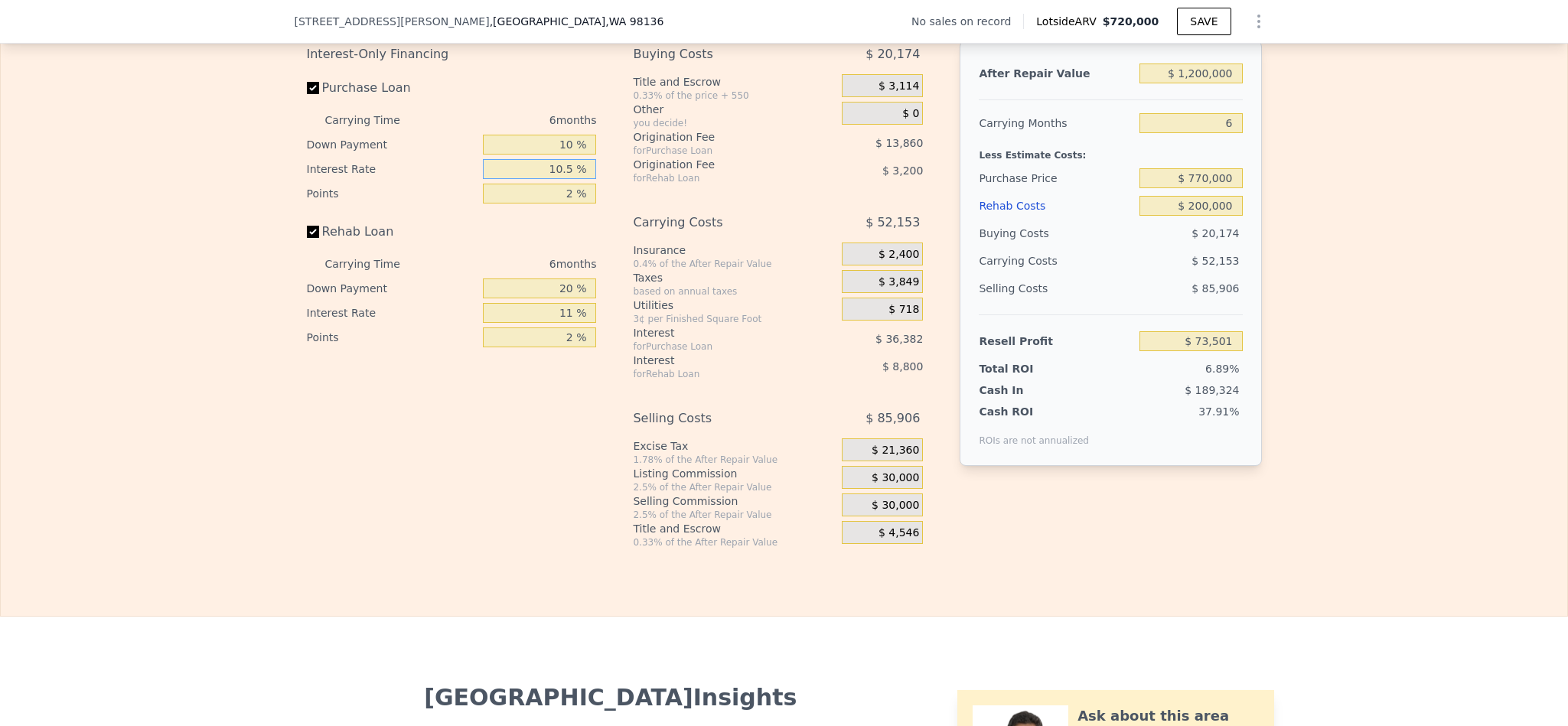
type input "10.5 %"
type input "$ 71,767"
type input "1 %"
type input "$ 78,697"
type input "1.5 %"
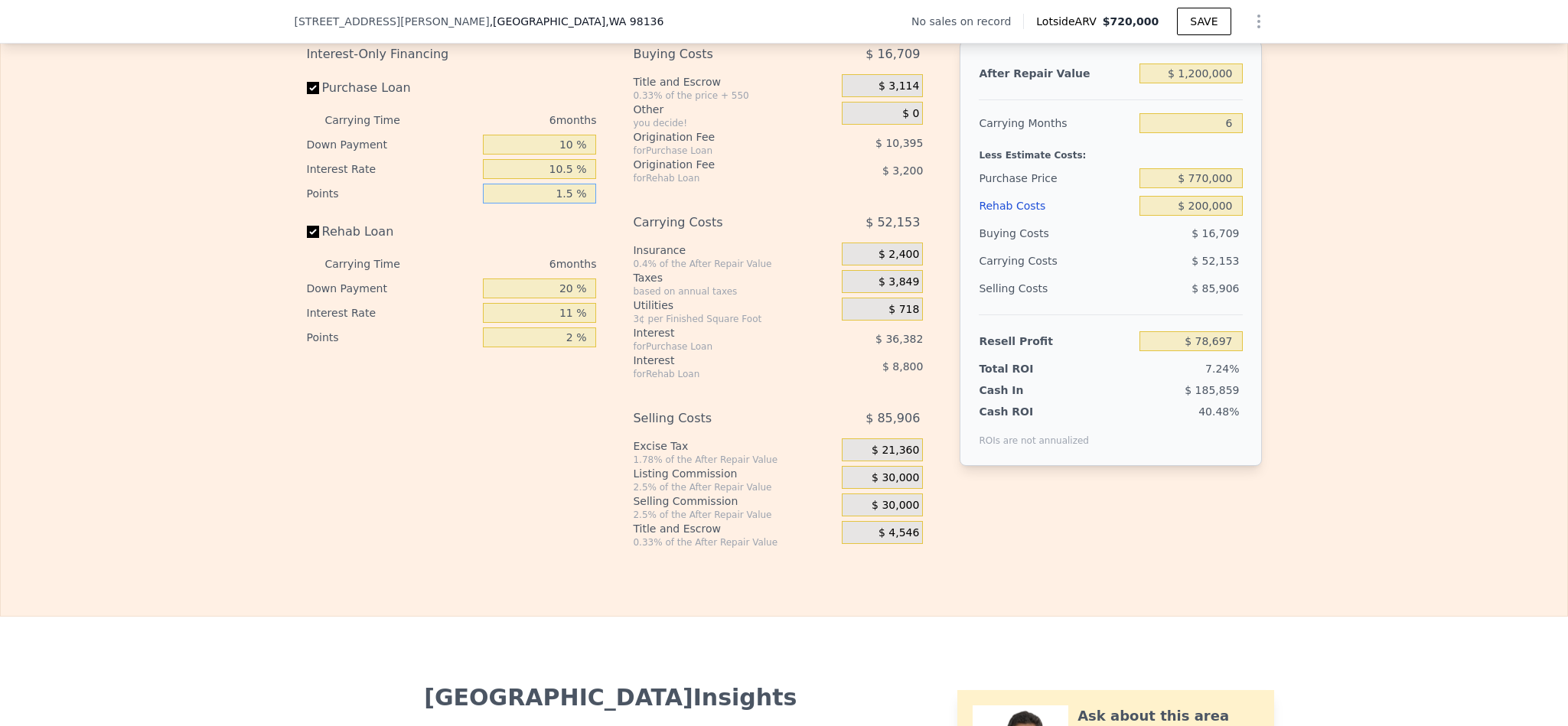
type input "$ 75,232"
type input "1.5 %"
type input "1 %"
type input "$ 72,384"
type input "10 %"
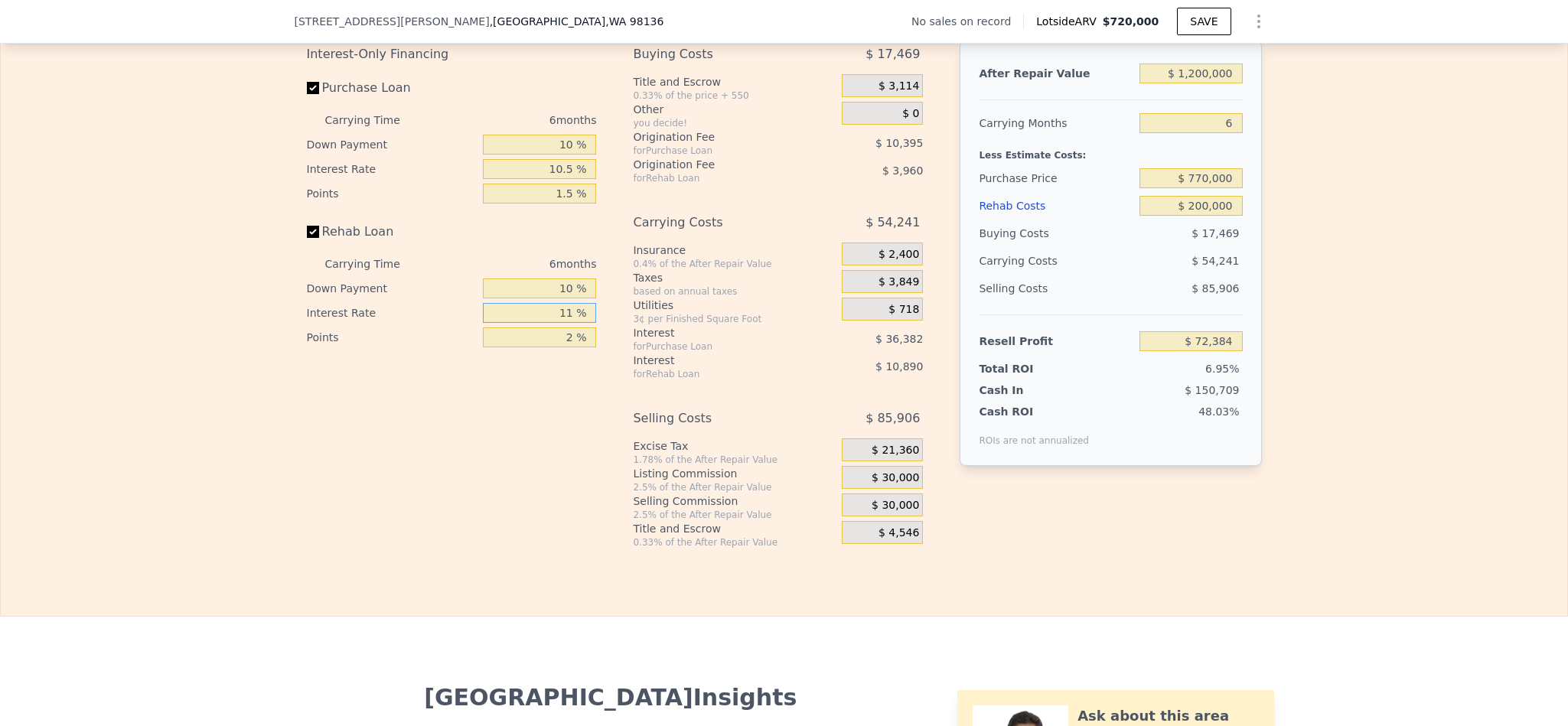
type input "$ 73,734"
type input "10 %"
type input "$ 74,634"
type input "10.5 %"
type input "$ 74,184"
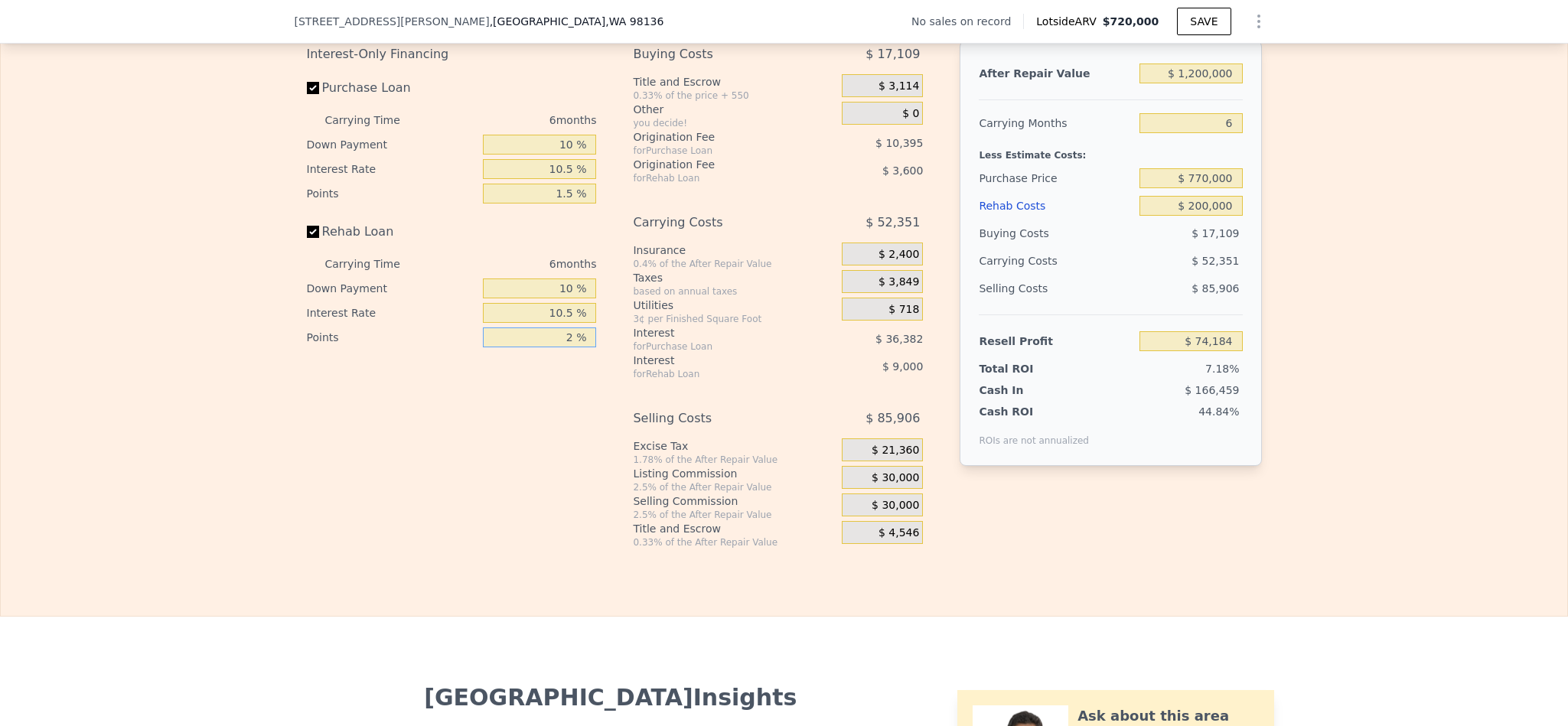
type input "1 %"
type input "$ 75,984"
type input "1.5 %"
type input "$ 75,084"
type input "1.5 %"
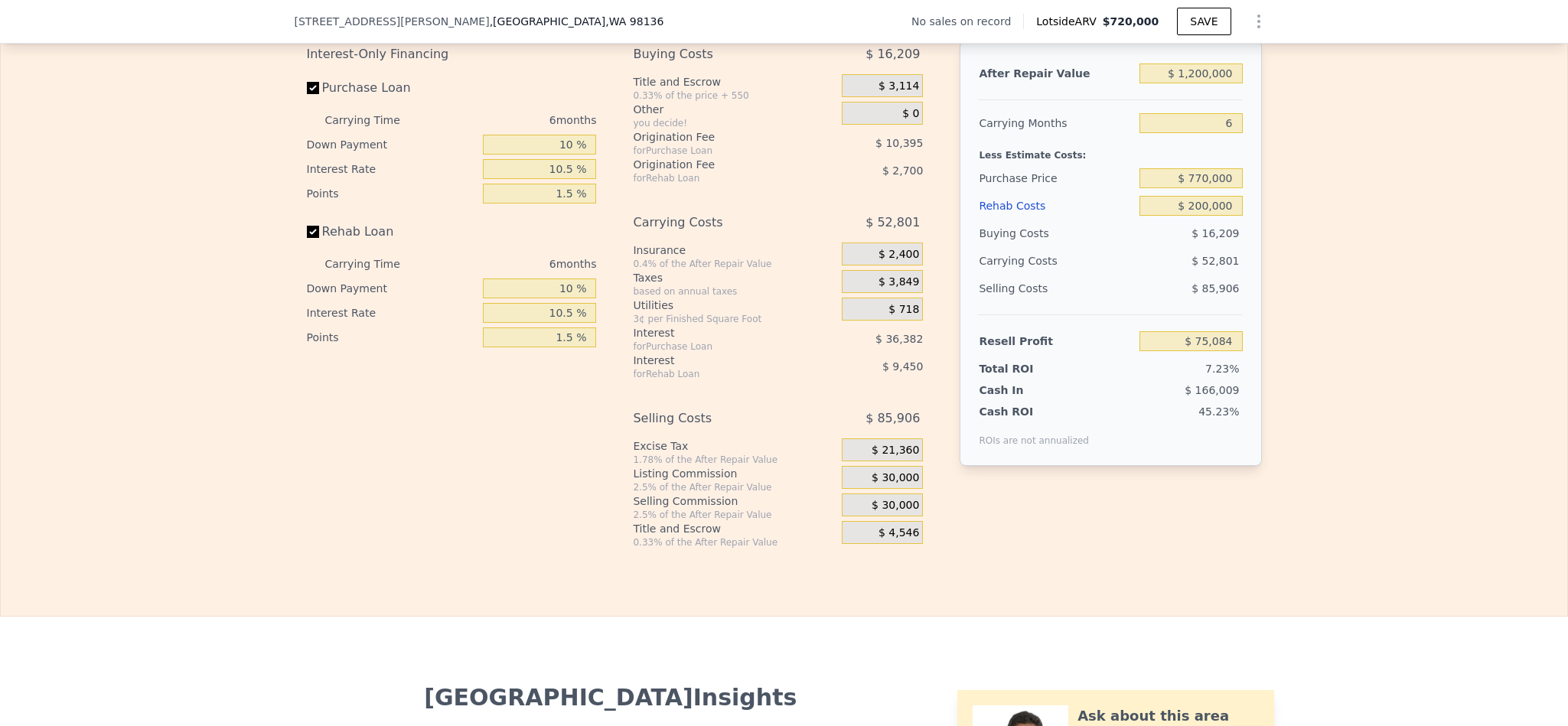
click at [889, 484] on span "$ 30,000" at bounding box center [895, 477] width 47 height 14
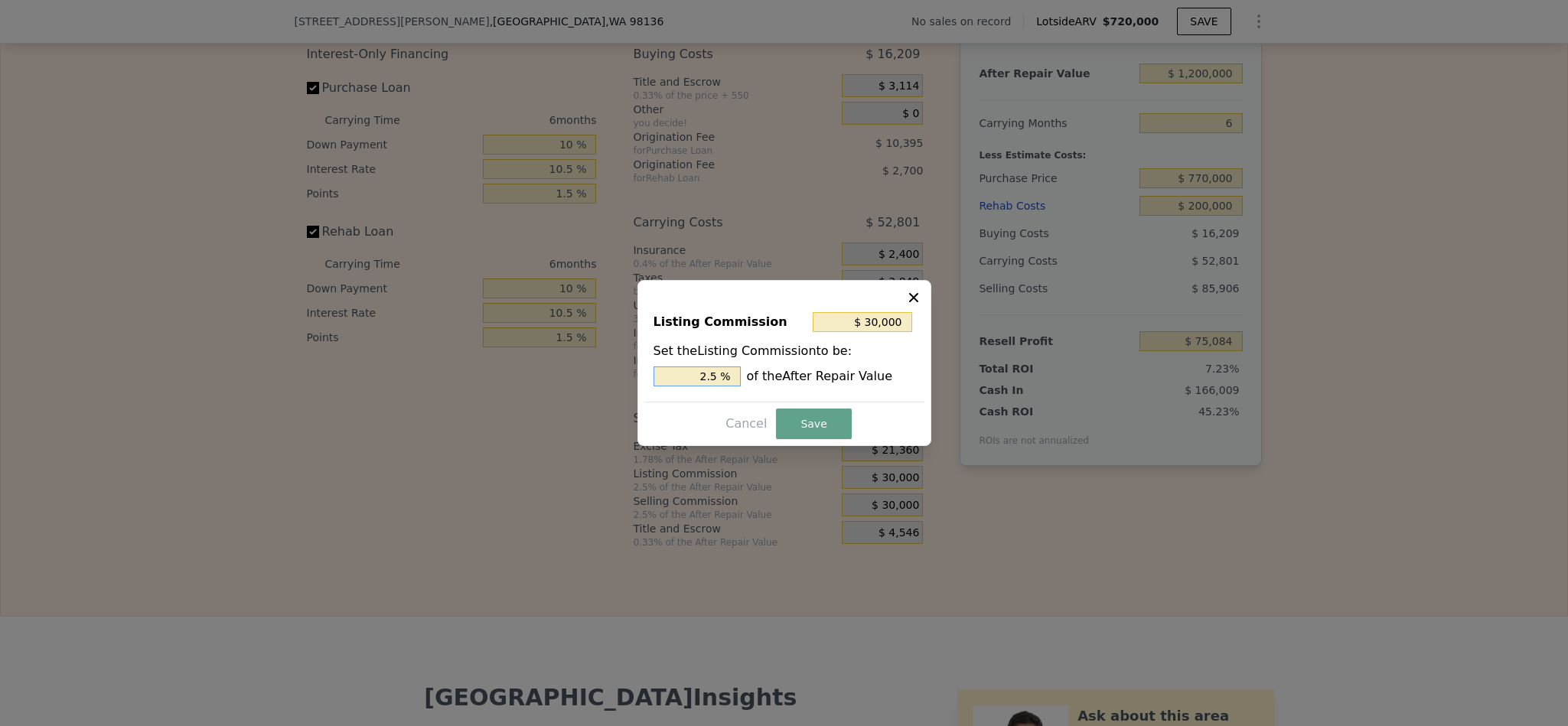
drag, startPoint x: 709, startPoint y: 378, endPoint x: 611, endPoint y: 387, distance: 98.4
click at [611, 387] on div "​ Listing Commission $ 30,000 Set the Listing Commission to be: 2.5 % of the Af…" at bounding box center [784, 363] width 1568 height 726
type input "1.5 %"
type input "$ 18,000"
type input "1.5 %"
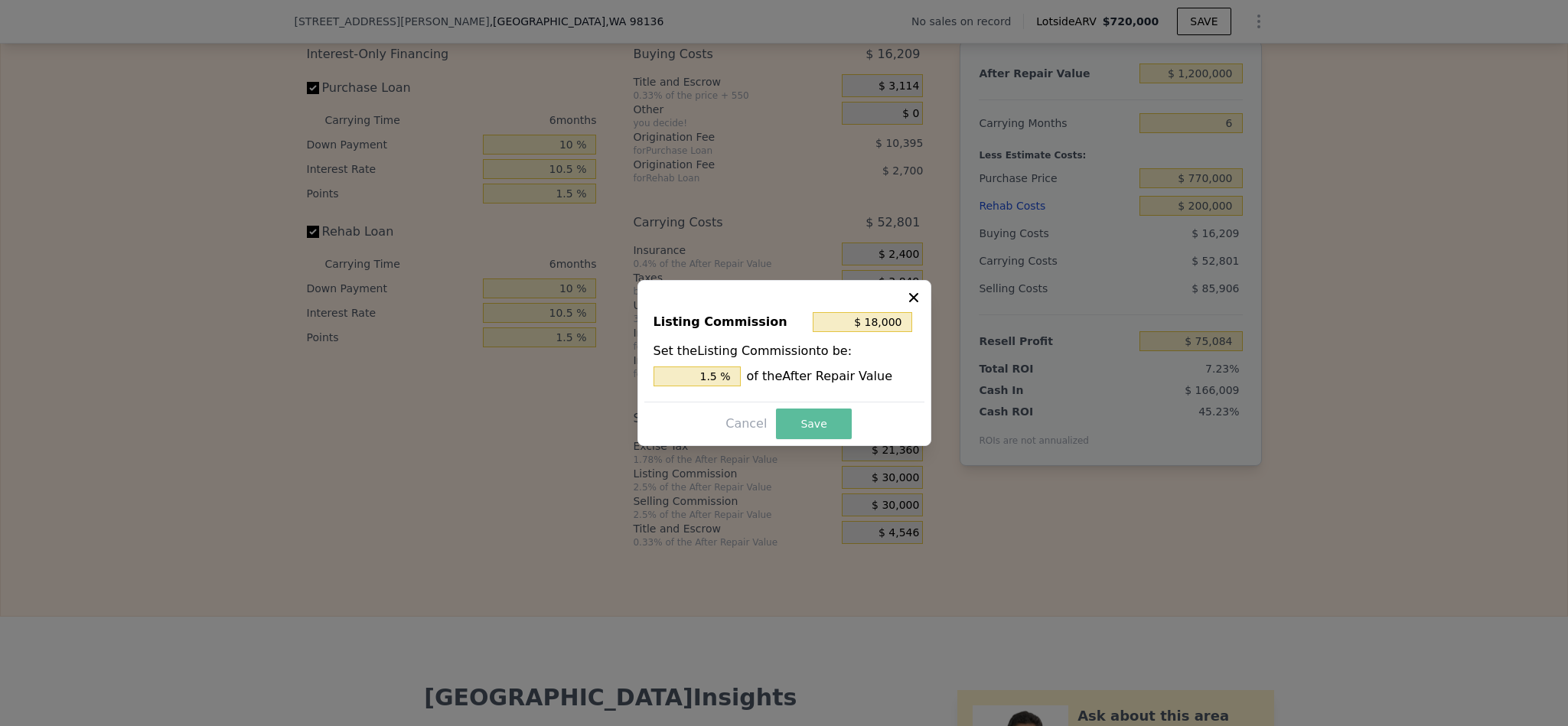
click at [785, 418] on button "Save" at bounding box center [813, 424] width 75 height 31
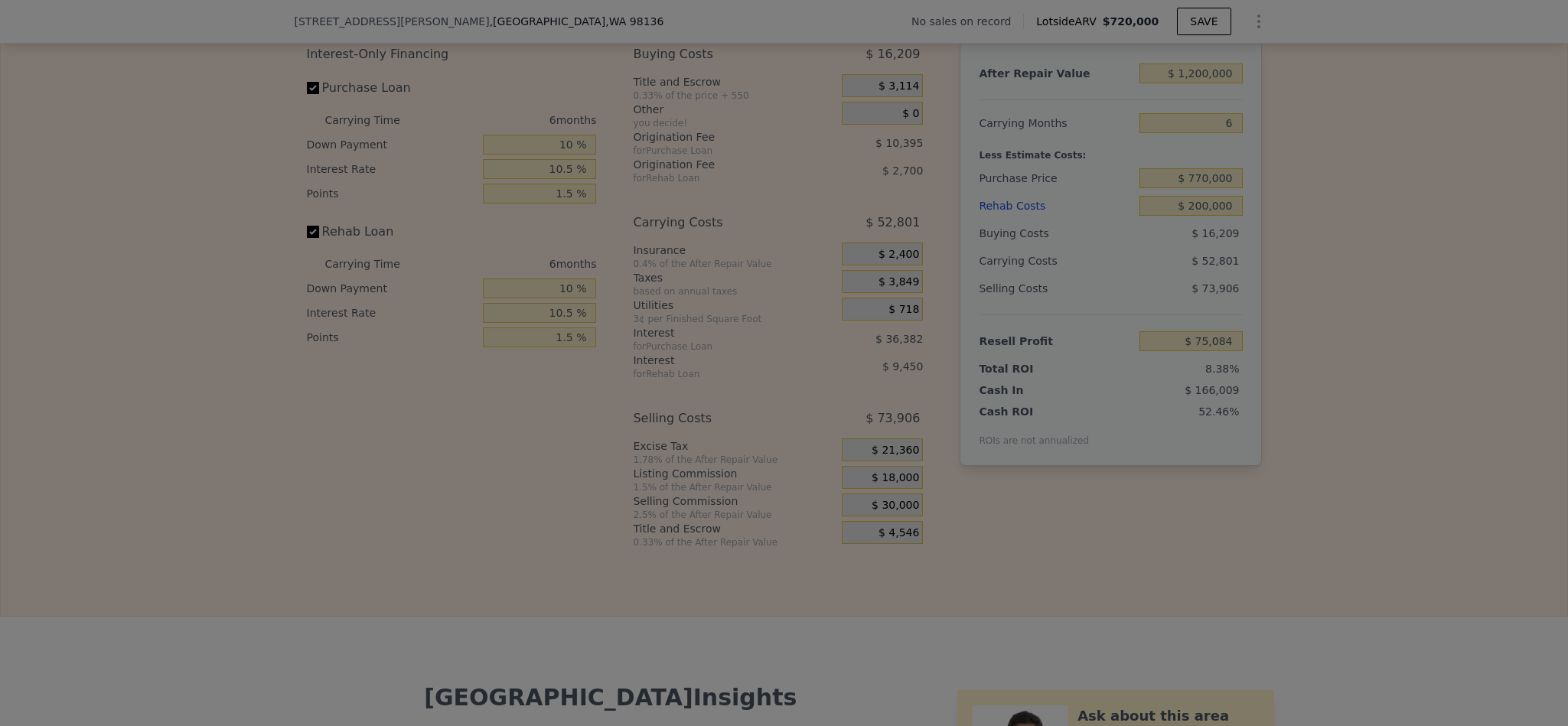
type input "$ 87,084"
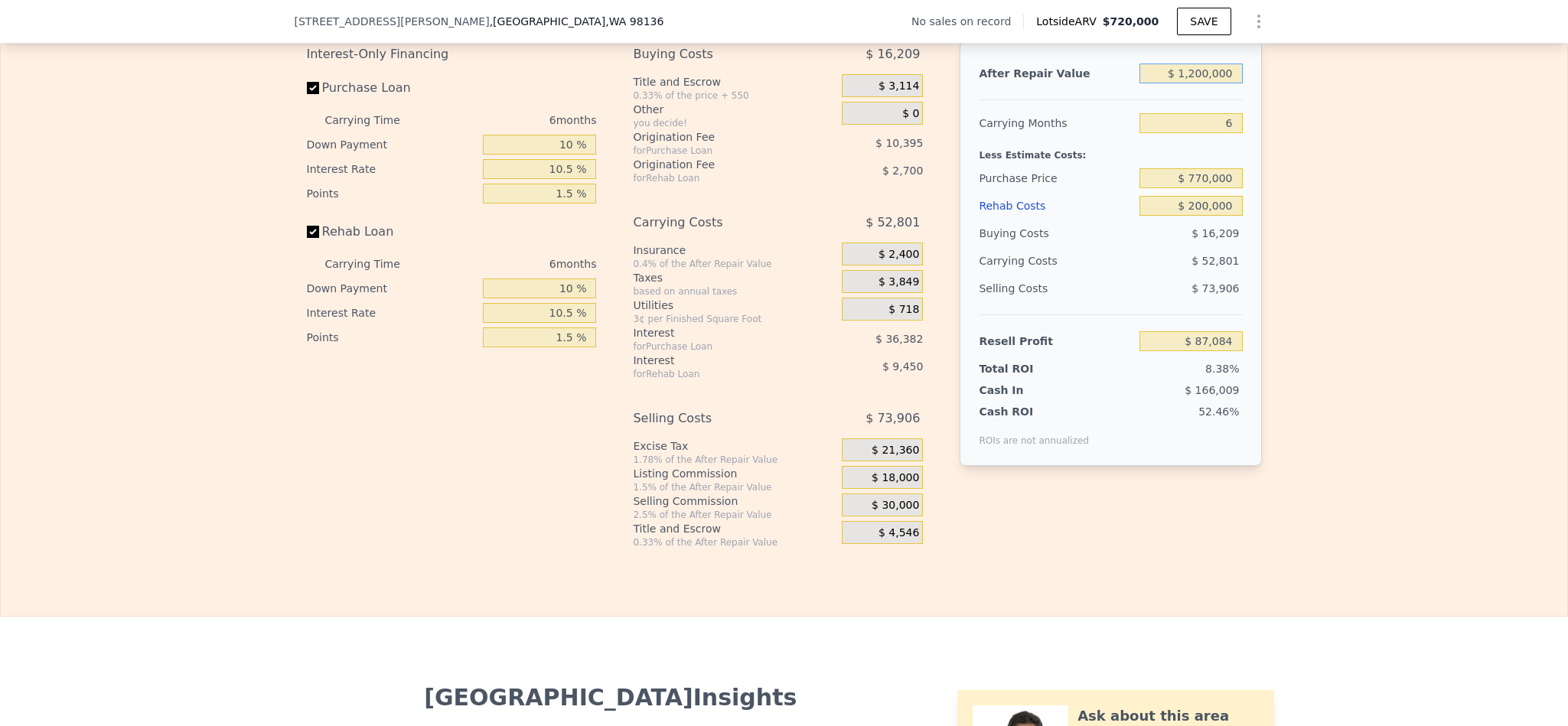
click at [1191, 83] on input "$ 1,200,000" at bounding box center [1190, 73] width 102 height 20
type input "$ 100,000"
type input "-$ 943,473"
type input "$ 1,300,000"
type input "$ 180,771"
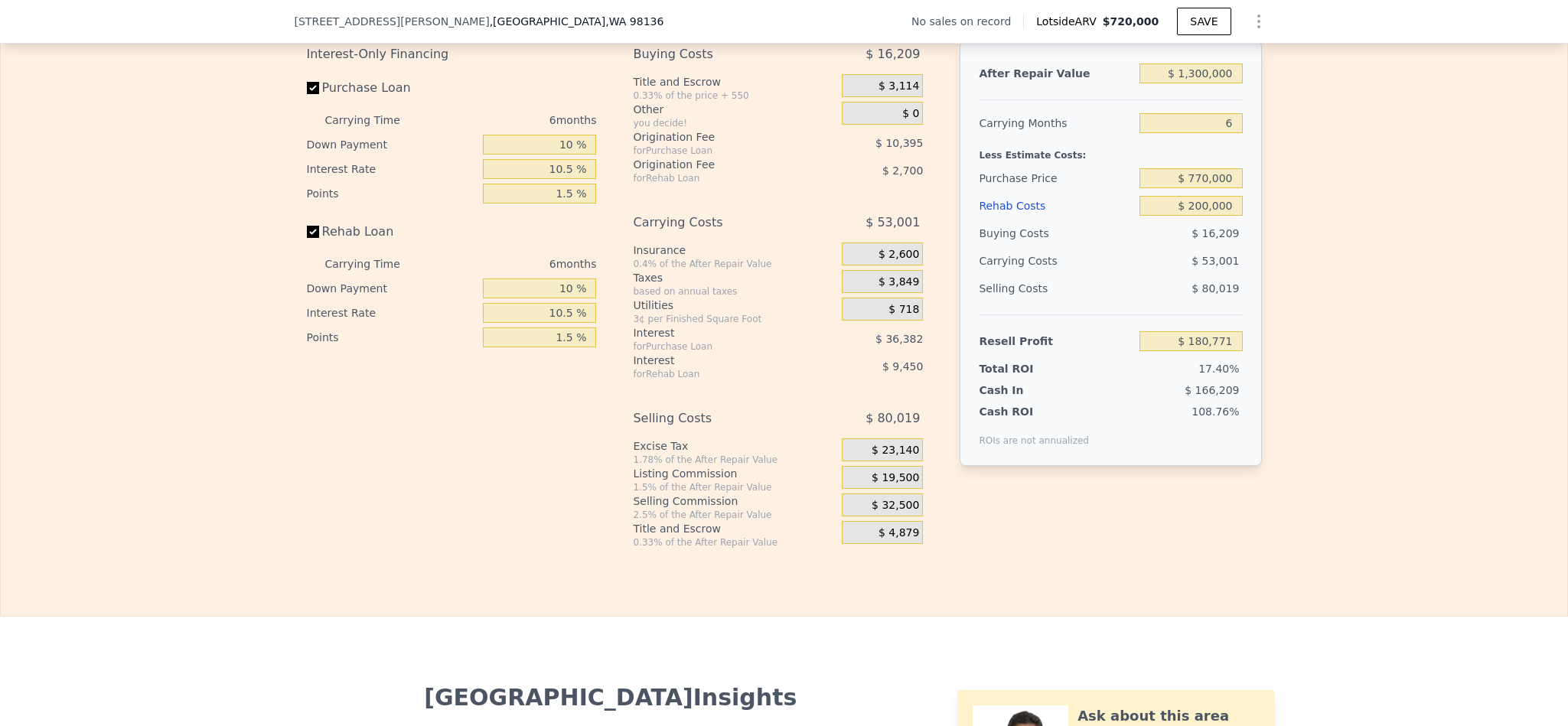
click at [1361, 340] on div "Edit the assumptions in yellow boxes. Input profit to calculate an offer price.…" at bounding box center [784, 263] width 1566 height 568
type input "$ 720,000"
type input "$ 0"
type input "$ 30,002"
click at [1201, 83] on input "$ 720,000" at bounding box center [1190, 73] width 102 height 20
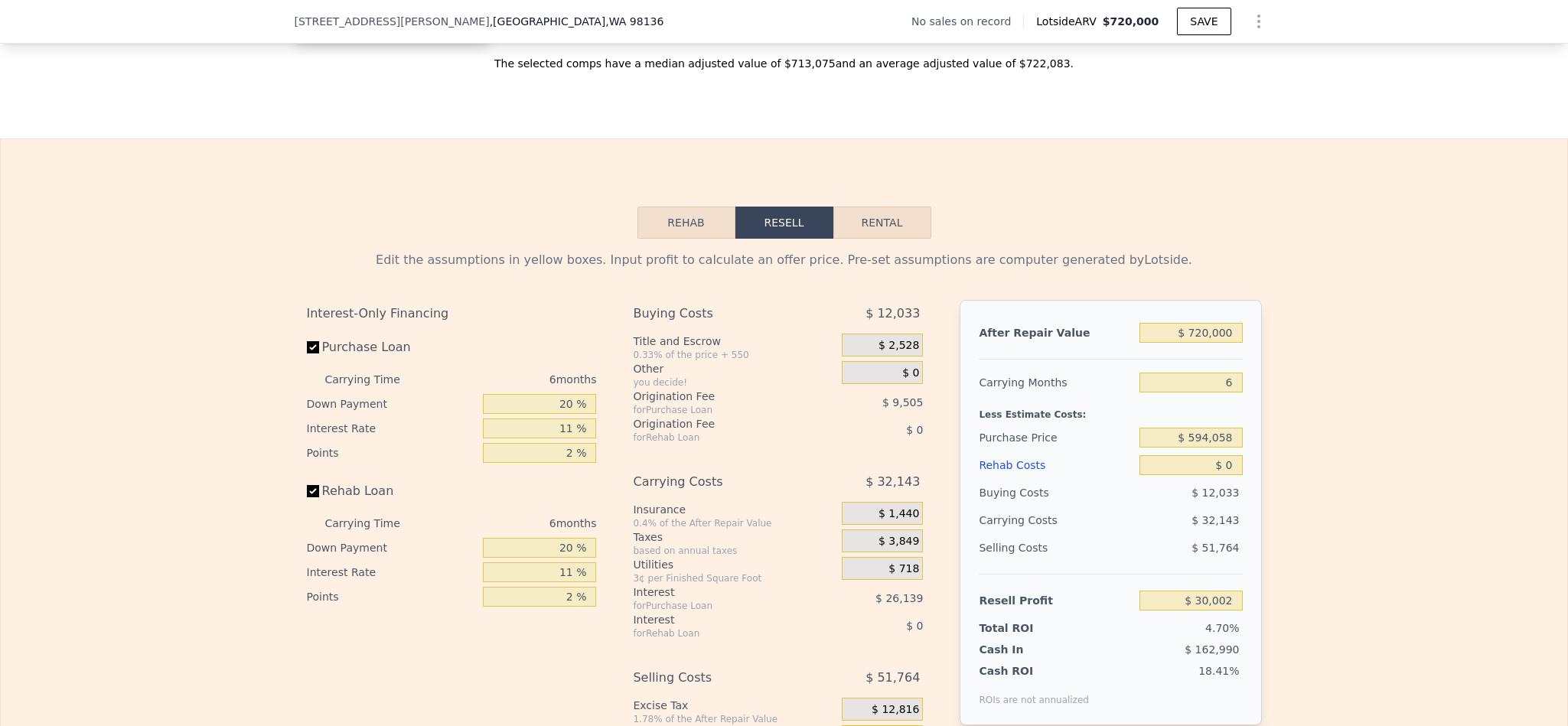
scroll to position [2289, 0]
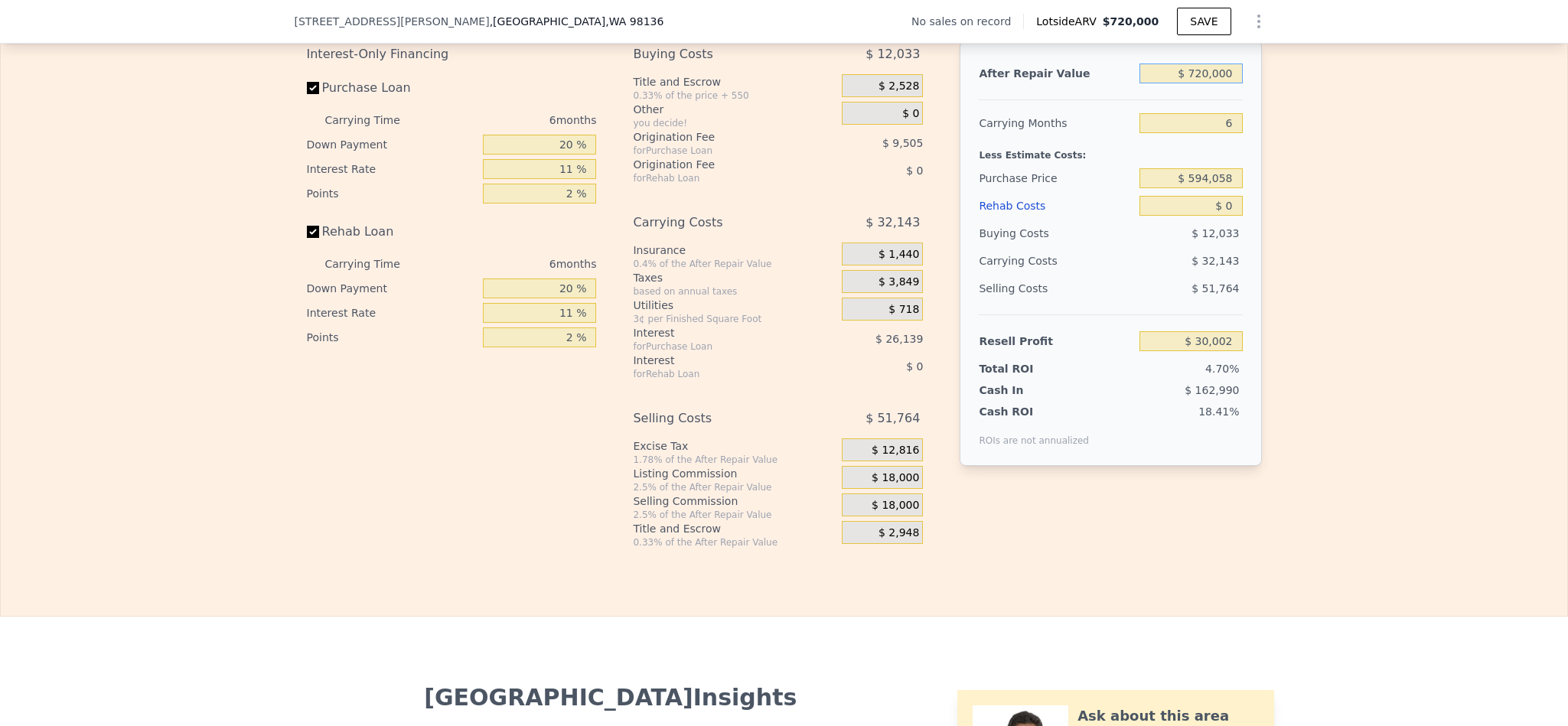
click at [1206, 83] on input "$ 720,000" at bounding box center [1190, 73] width 102 height 20
type input "$ 130,000"
type input "-$ 516,851"
type input "$ 1,300,000"
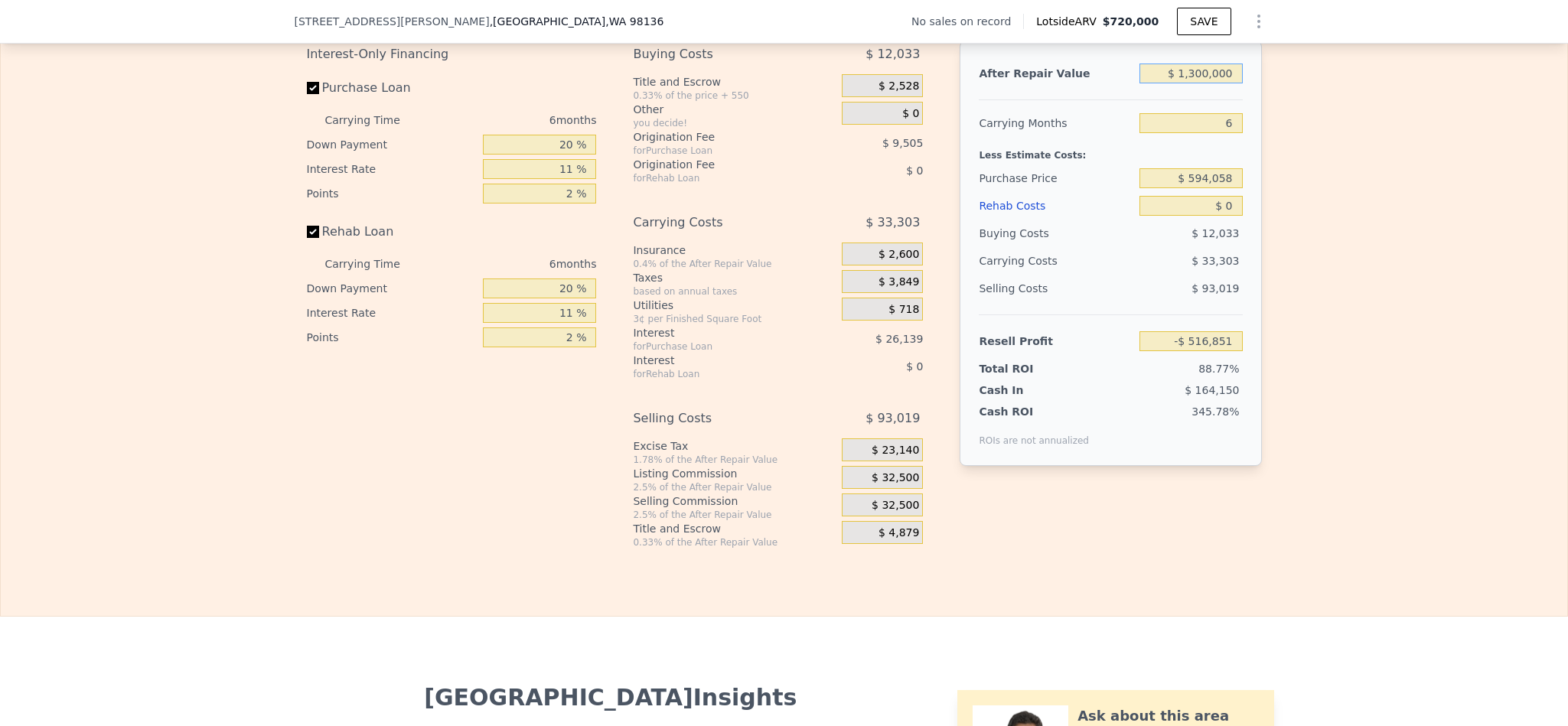
type input "$ 567,587"
type input "$ 1,300,000"
type input "$ 770,000"
type input "$ 380,498"
type input "$ 20"
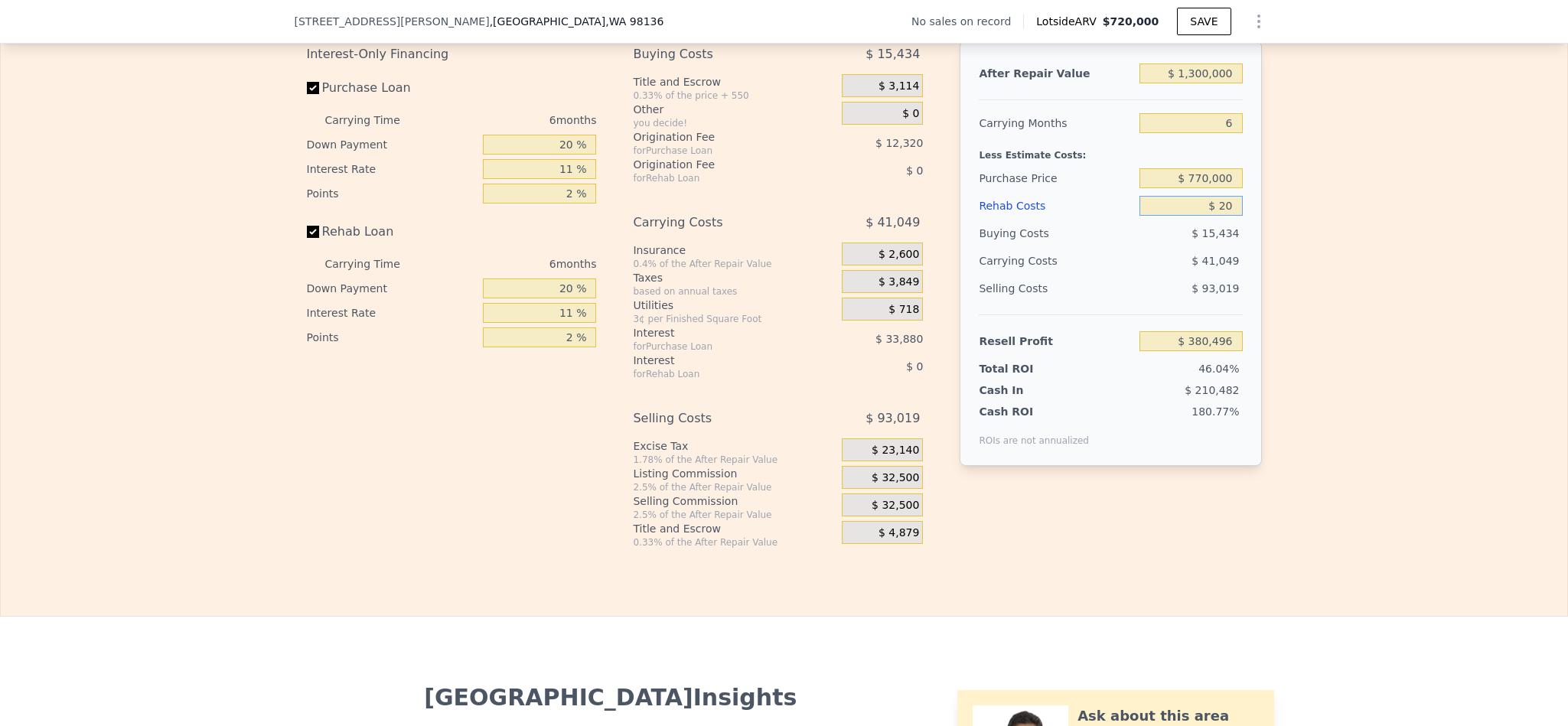
type input "$ 380,478"
type input "$ 200"
type input "$ 380,289"
type input "$ 2,000"
type input "$ 378,376"
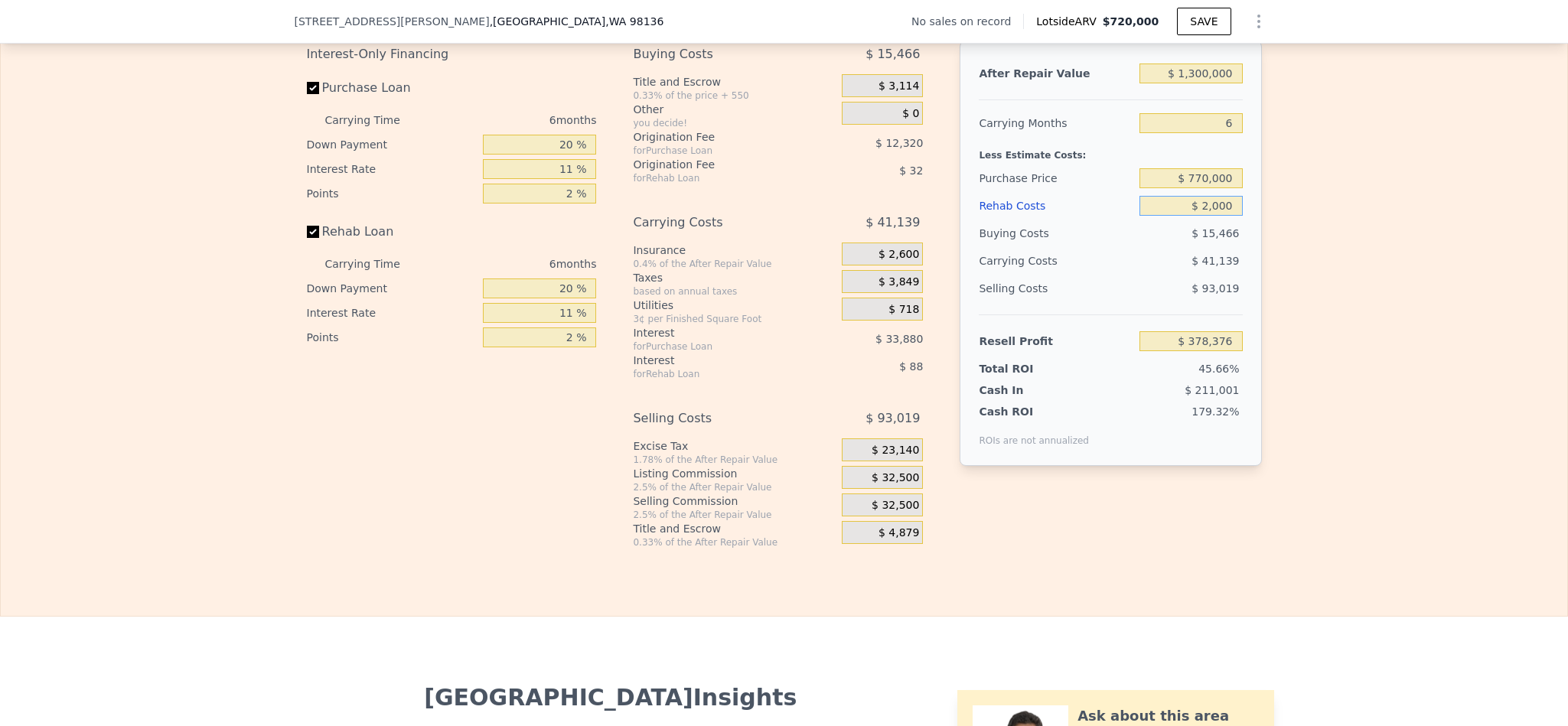
type input "$ 20,000"
type input "$ 359,296"
type input "$ 200,000"
type input "$ 168,496"
type input "$ 200,000"
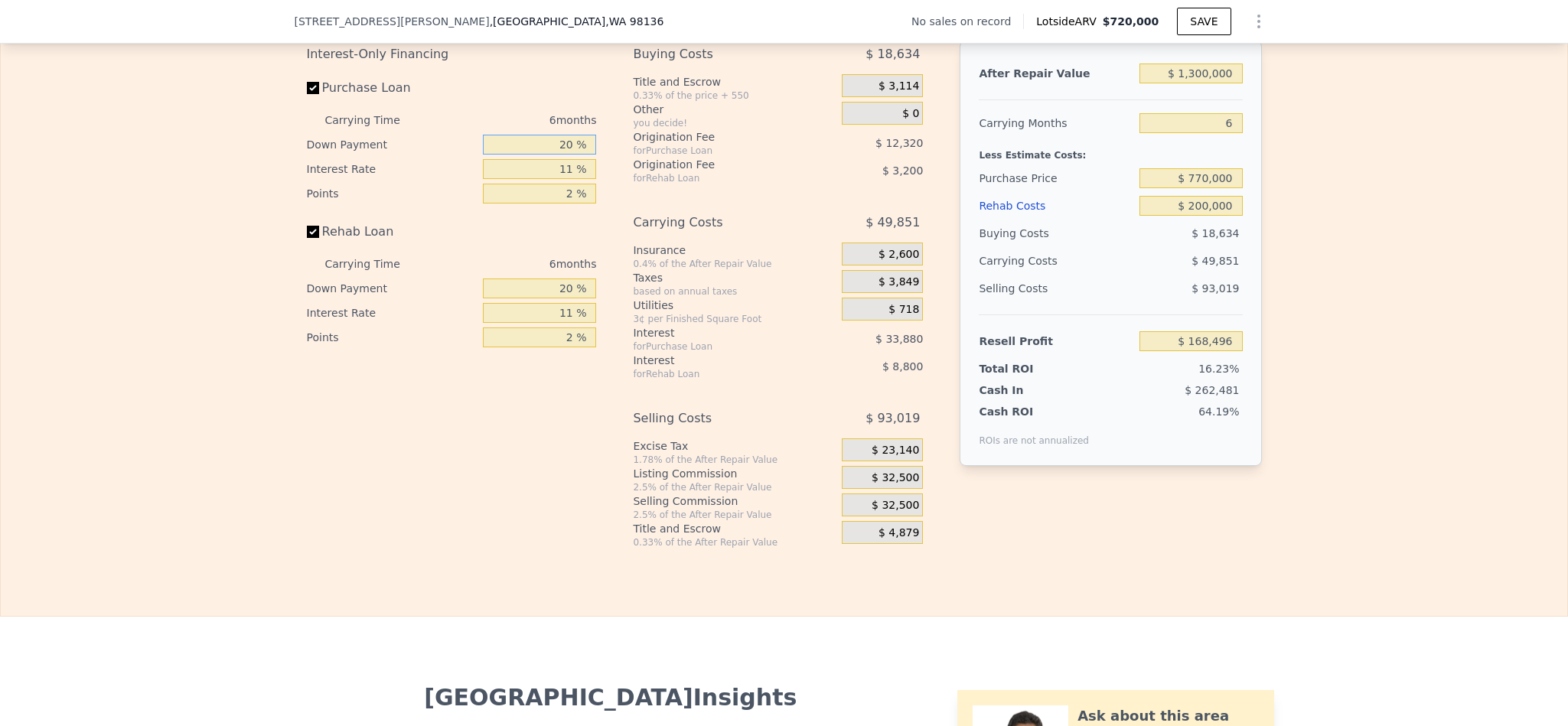
drag, startPoint x: 564, startPoint y: 190, endPoint x: 534, endPoint y: 186, distance: 30.3
click at [534, 155] on input "20 %" at bounding box center [539, 145] width 113 height 20
type input "10 %"
type input "$ 162,720"
type input "1 %"
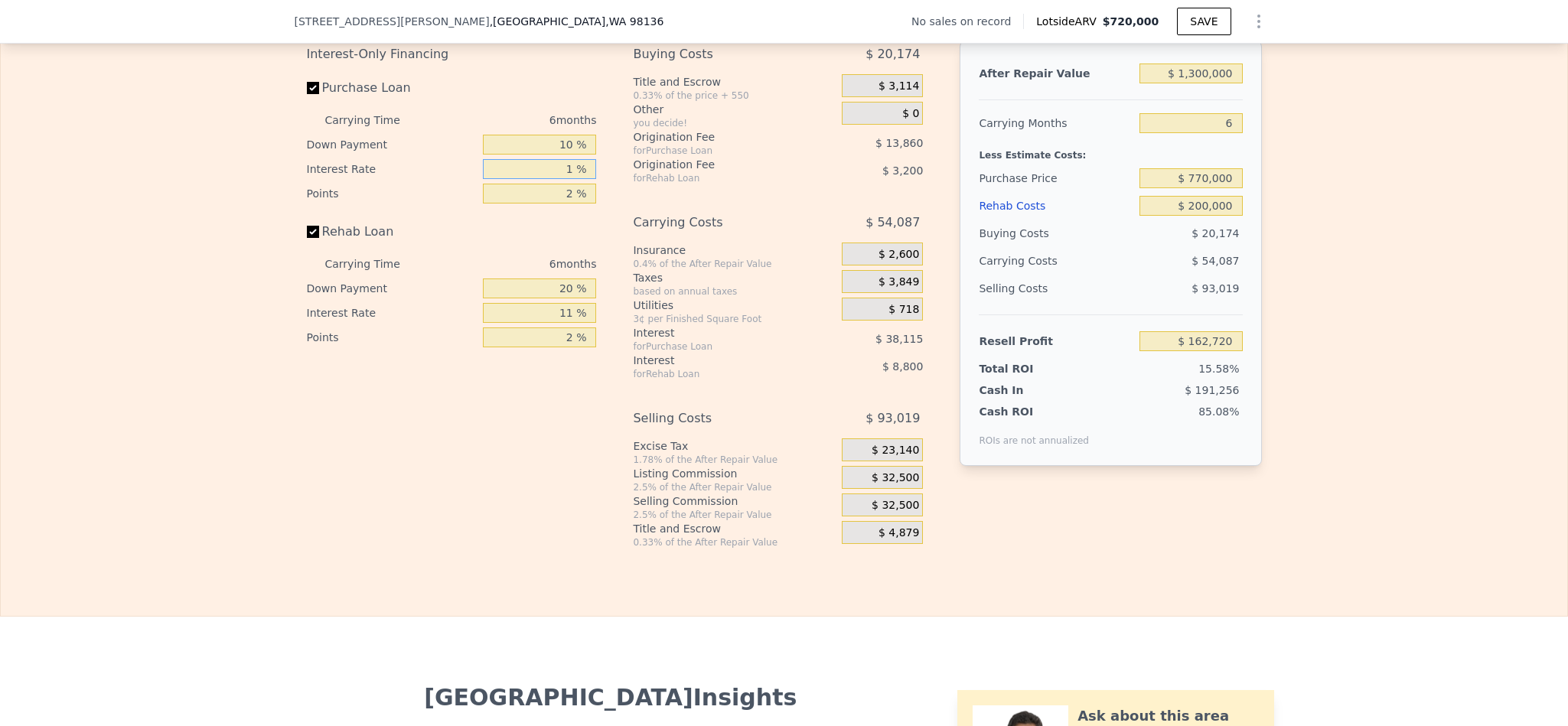
type input "$ 197,370"
type input "10 %"
type input "$ 166,188"
type input "10 %"
type input "1 %"
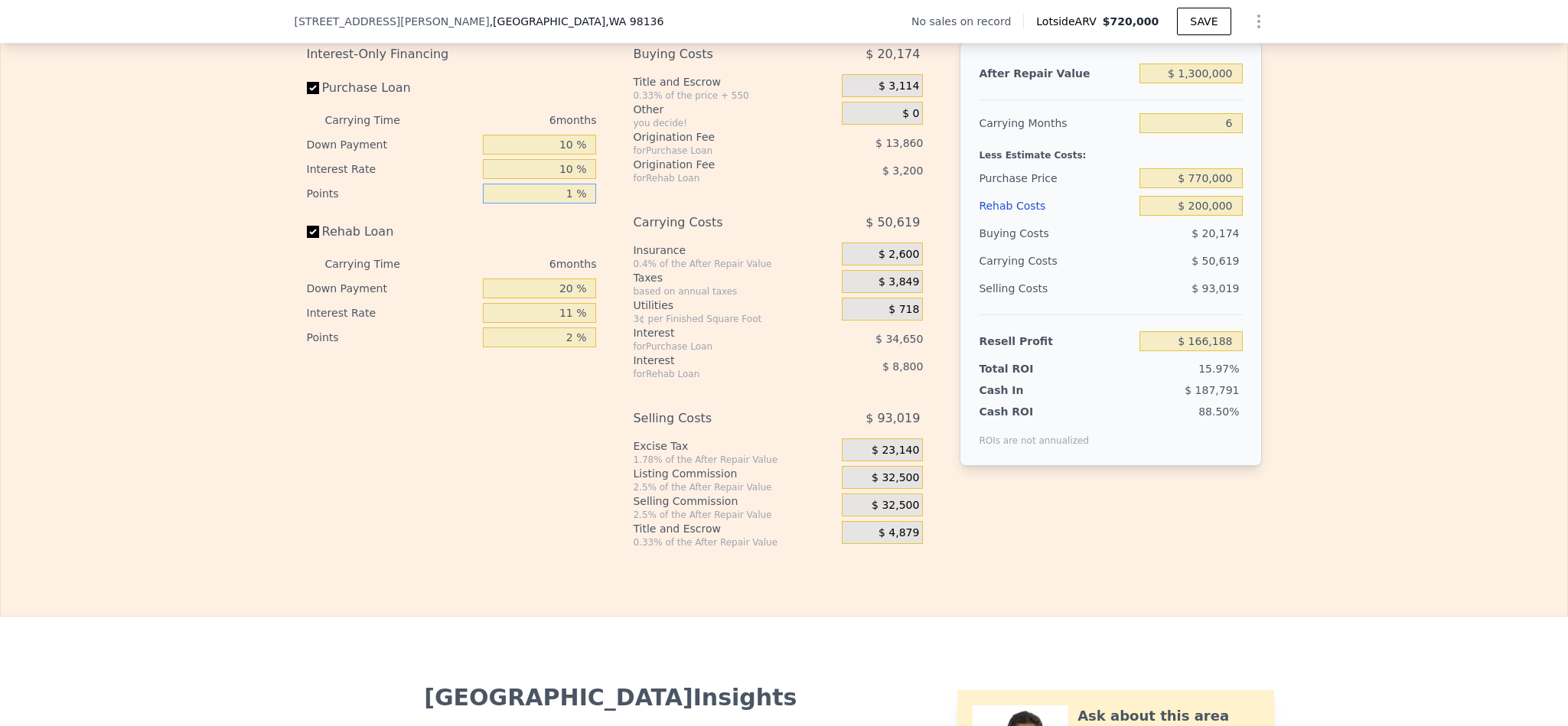
type input "$ 173,118"
type input "1 %"
click at [563, 179] on input "10 %" at bounding box center [539, 169] width 113 height 20
type input "10.5 %"
type input "$ 171,384"
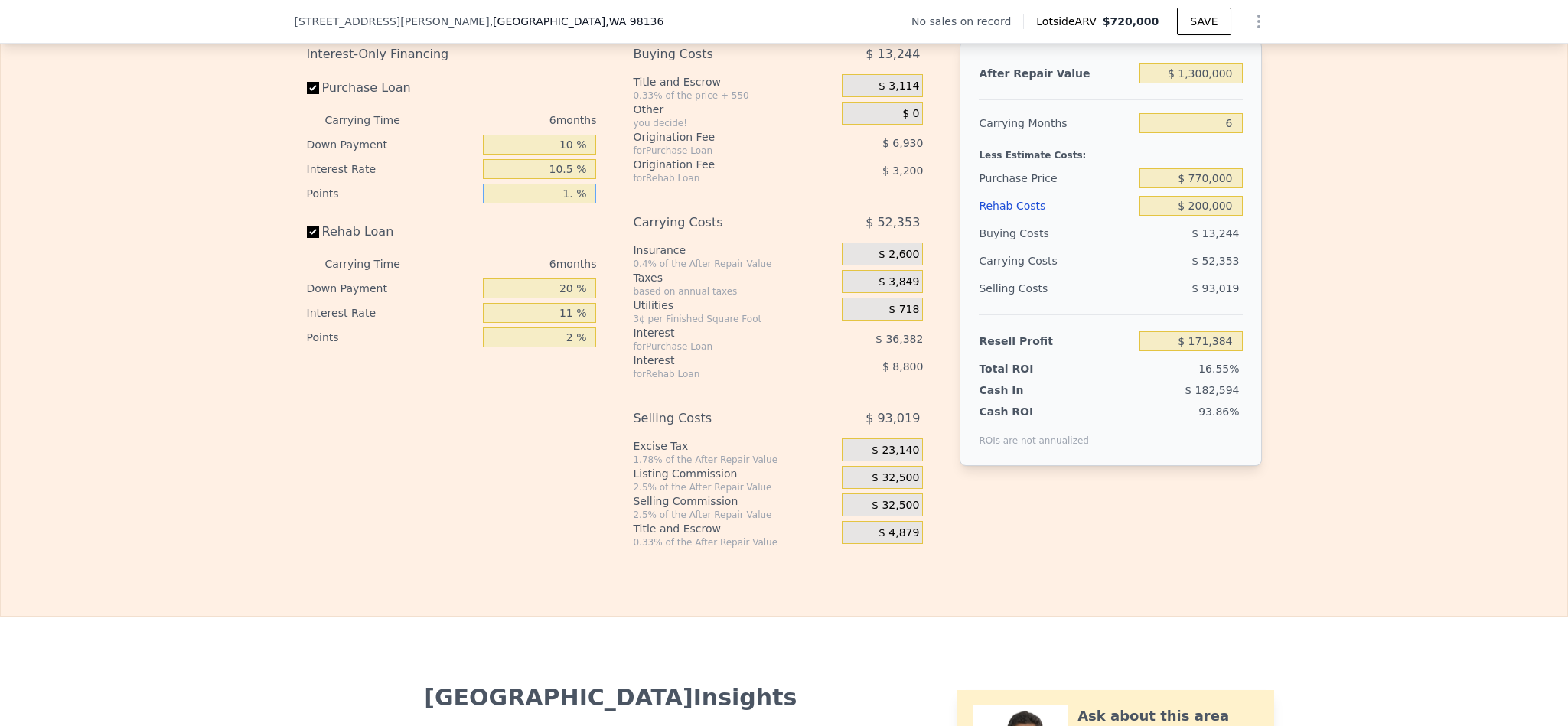
type input "1.5 %"
type input "$ 167,919"
type input "1.5 %"
type input "1 %"
type input "$ 165,071"
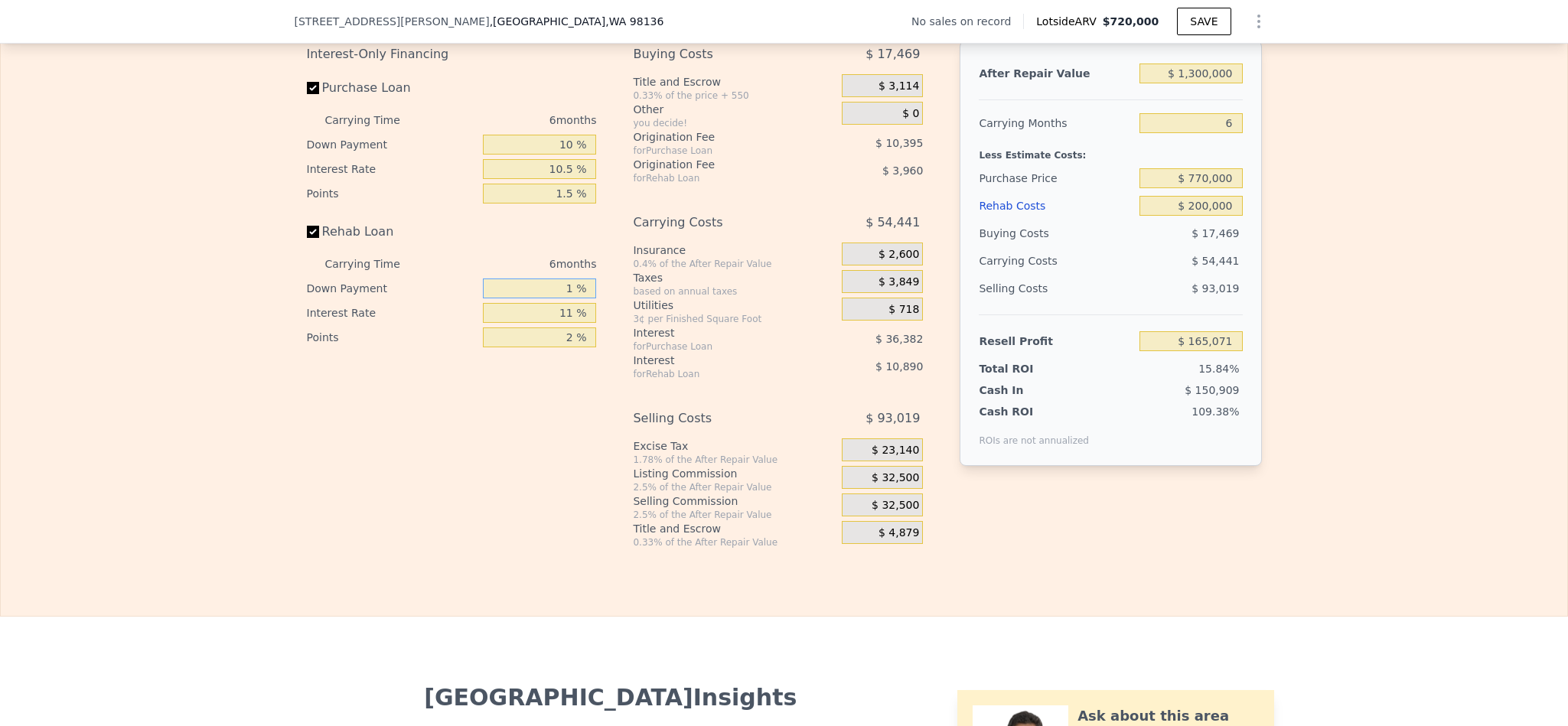
type input "10 %"
type input "$ 166,421"
type input "10 %"
type input "1 %"
type input "$ 175,421"
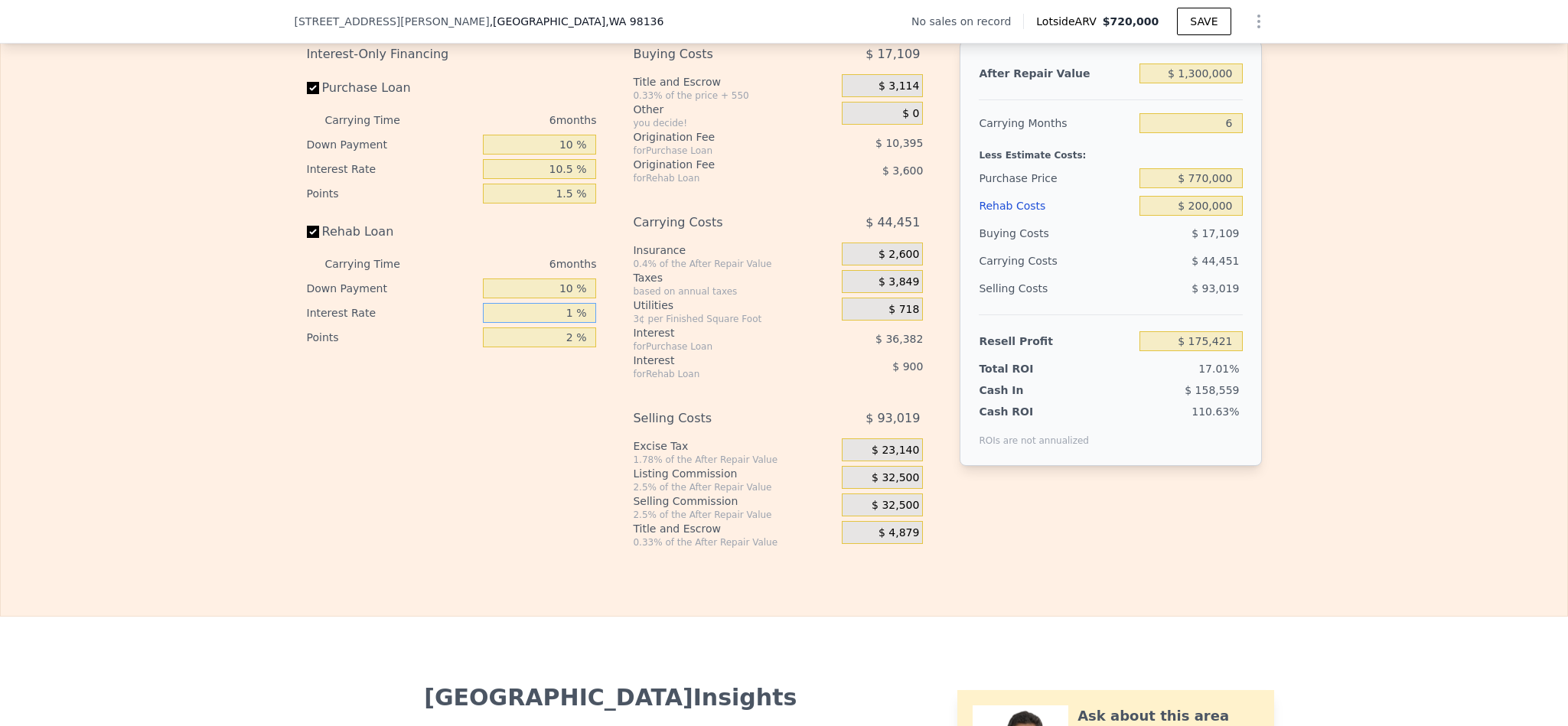
type input "10 %"
type input "$ 167,321"
type input "10.5 %"
type input "$ 166,871"
type input "1 %"
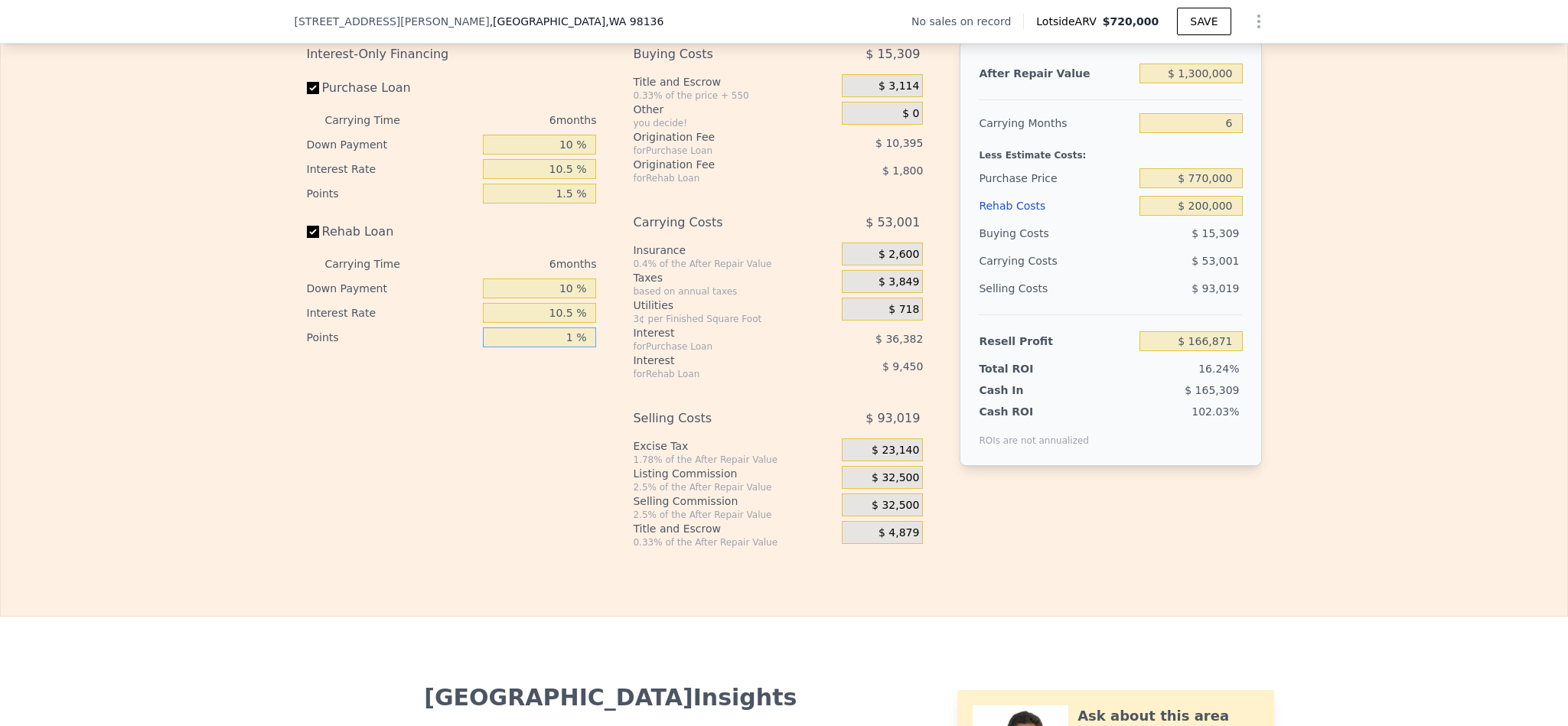
type input "$ 168,671"
type input "1.5 %"
type input "$ 167,771"
type input "1.5 %"
click at [886, 484] on span "$ 32,500" at bounding box center [895, 477] width 47 height 14
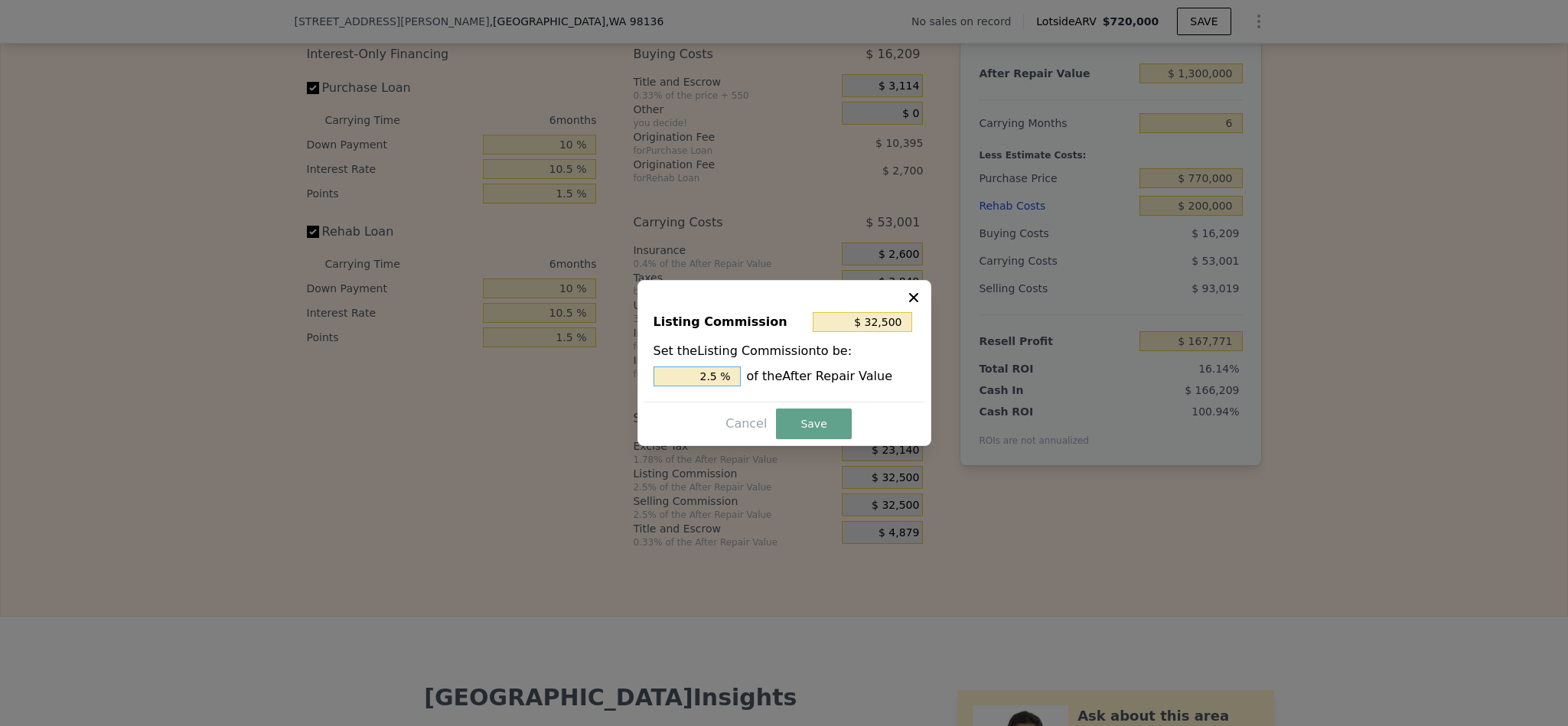
drag, startPoint x: 707, startPoint y: 377, endPoint x: 631, endPoint y: 378, distance: 76.0
click at [631, 378] on div "​ Listing Commission $ 32,500 Set the Listing Commission to be: 2.5 % of the Af…" at bounding box center [784, 363] width 1568 height 726
type input "$ 6,500"
type input ".5 %"
type input "$ 19,500"
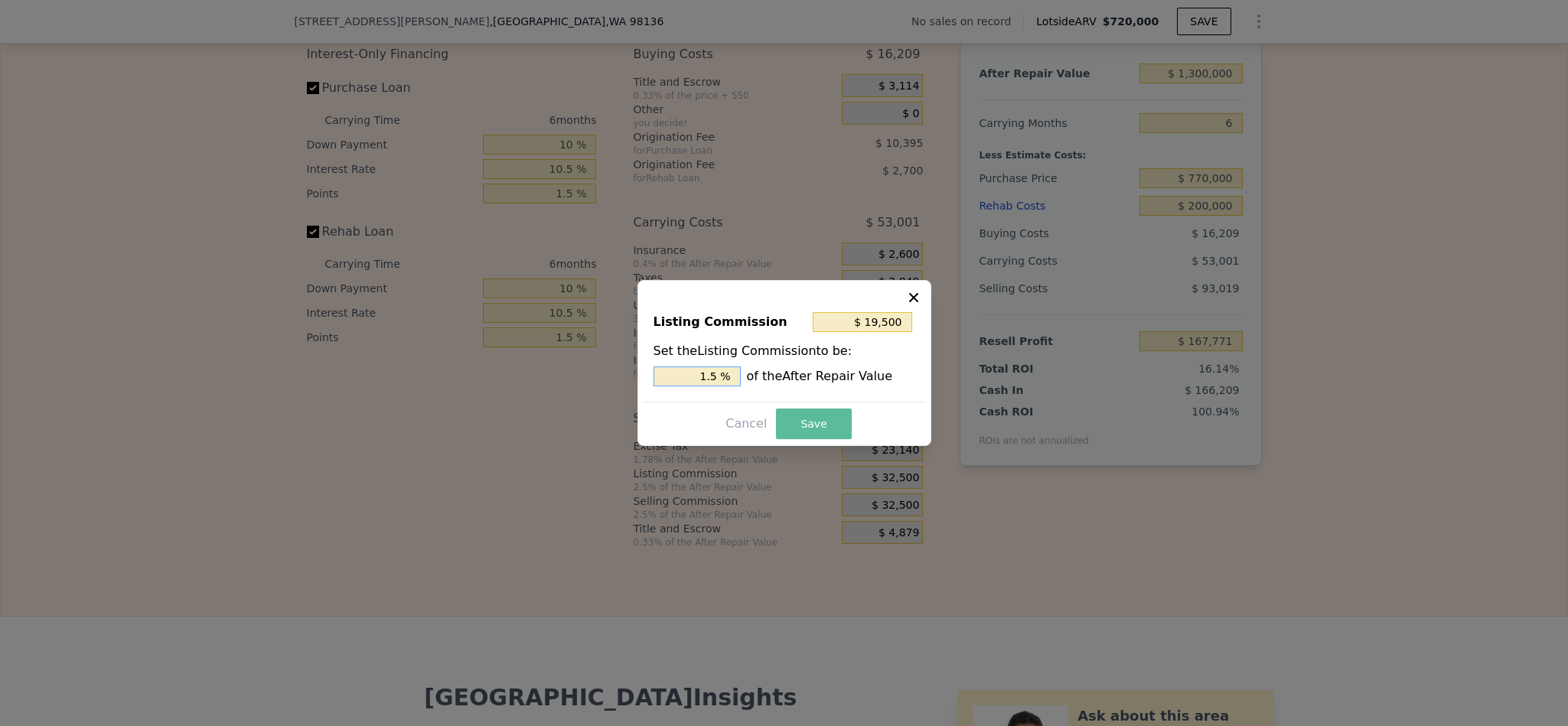
type input "1.5 %"
click at [815, 423] on button "Save" at bounding box center [813, 424] width 75 height 31
type input "$ 180,771"
